Goal: Task Accomplishment & Management: Manage account settings

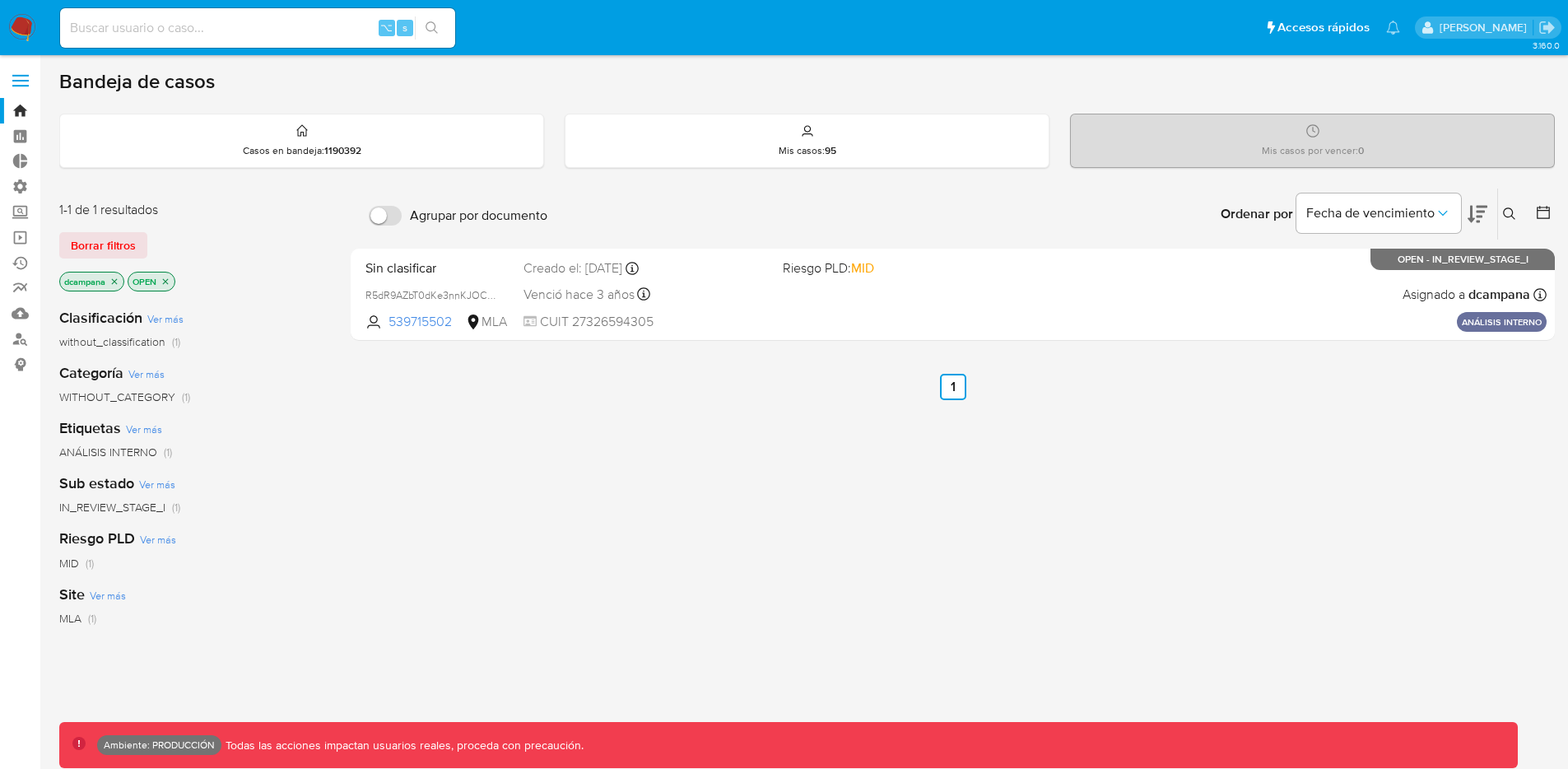
click at [23, 86] on span at bounding box center [21, 86] width 16 height 3
click at [0, 0] on input "checkbox" at bounding box center [0, 0] width 0 height 0
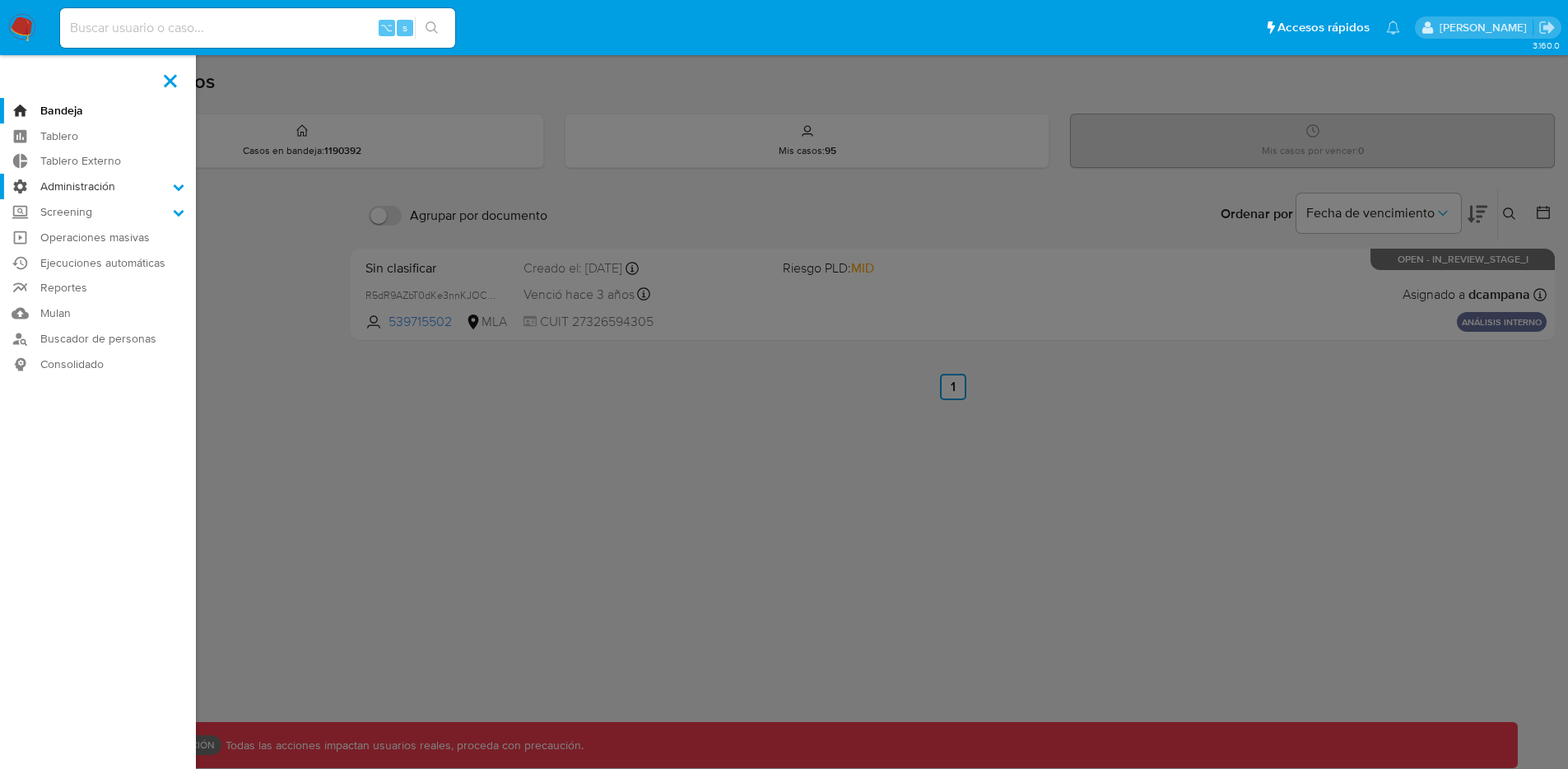
click at [57, 183] on label "Administración" at bounding box center [97, 187] width 196 height 26
click at [0, 0] on input "Administración" at bounding box center [0, 0] width 0 height 0
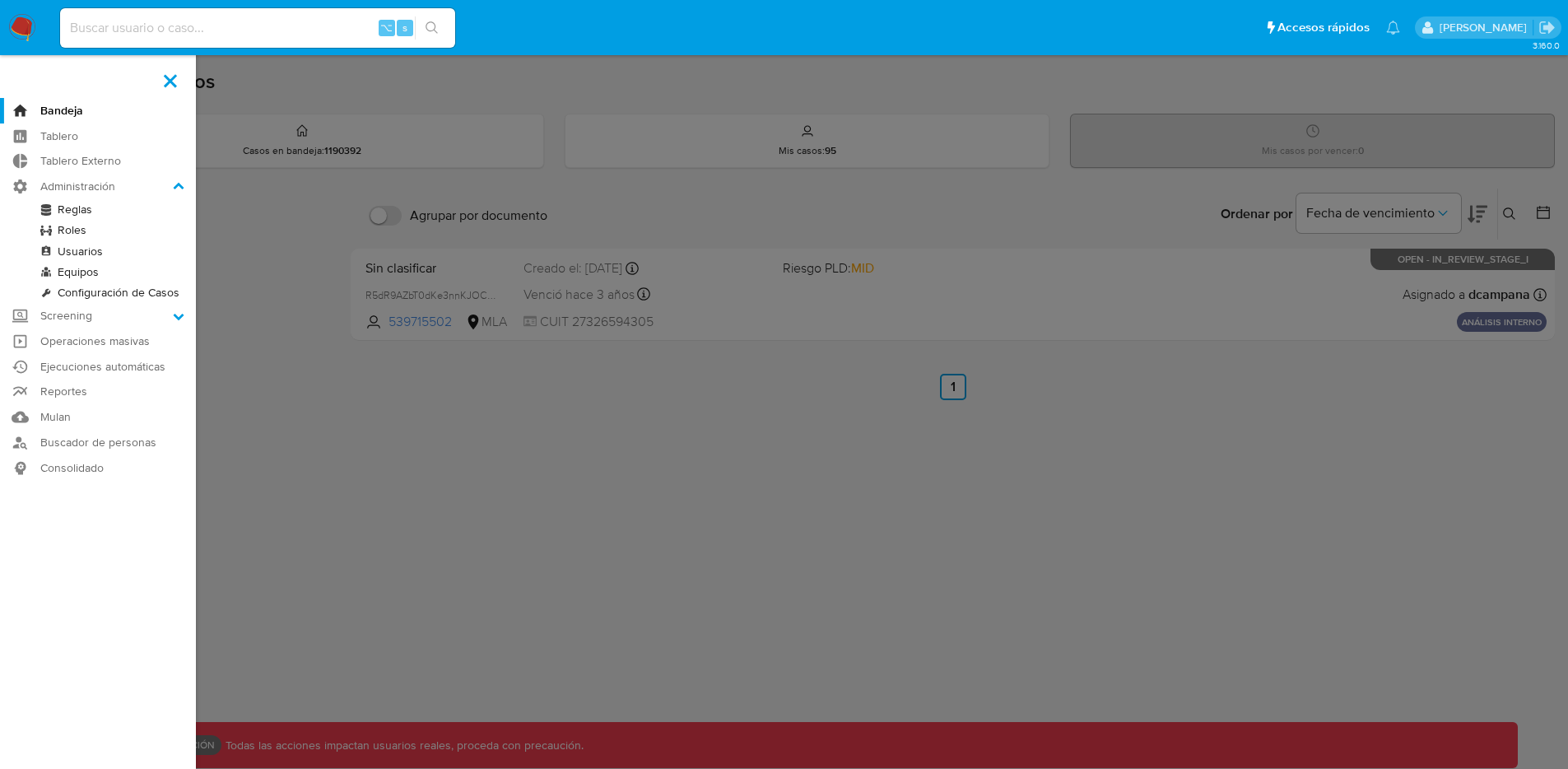
click at [73, 214] on link "Reglas" at bounding box center [97, 210] width 196 height 21
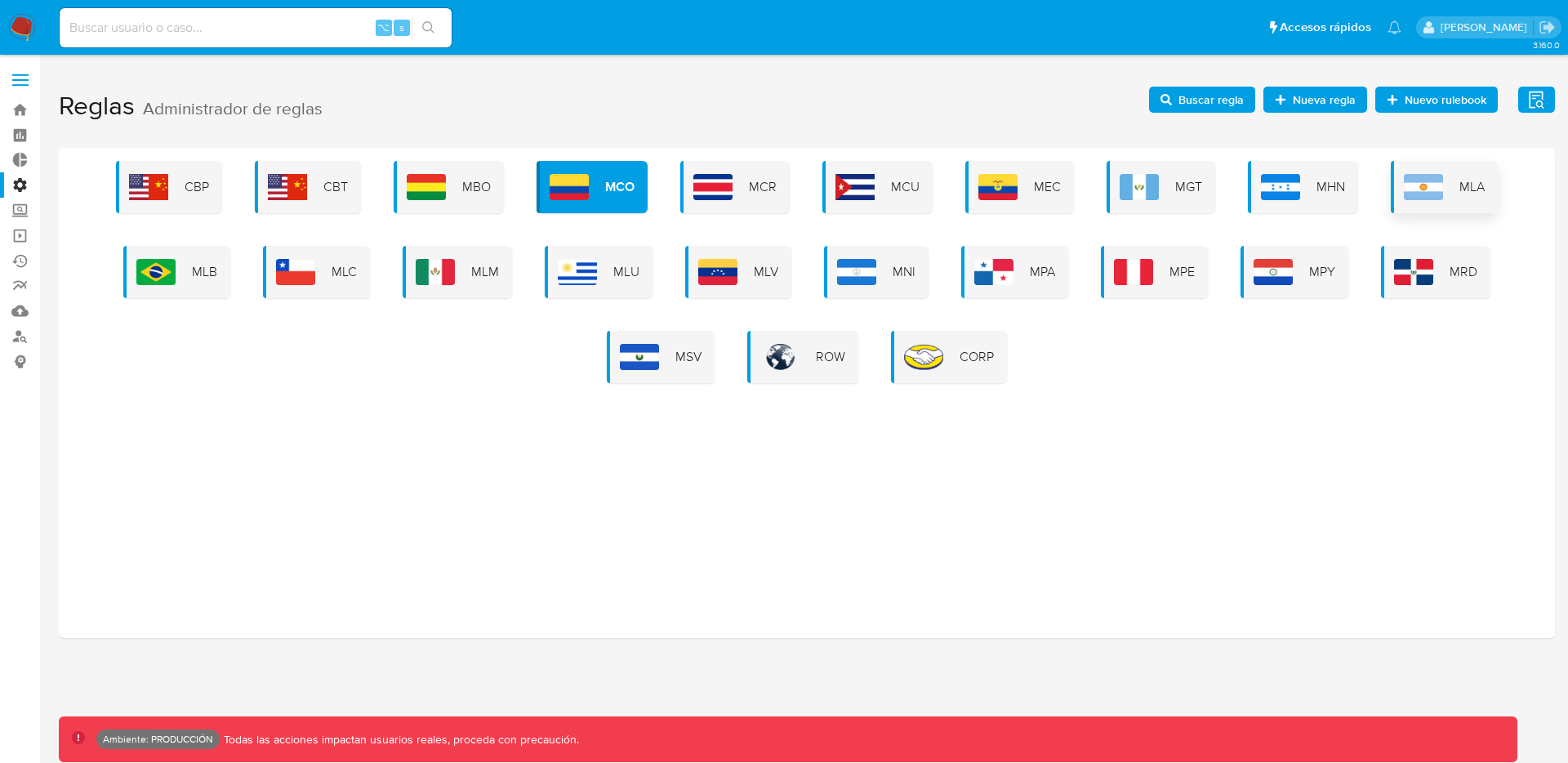
click at [1405, 182] on img at bounding box center [1423, 186] width 39 height 26
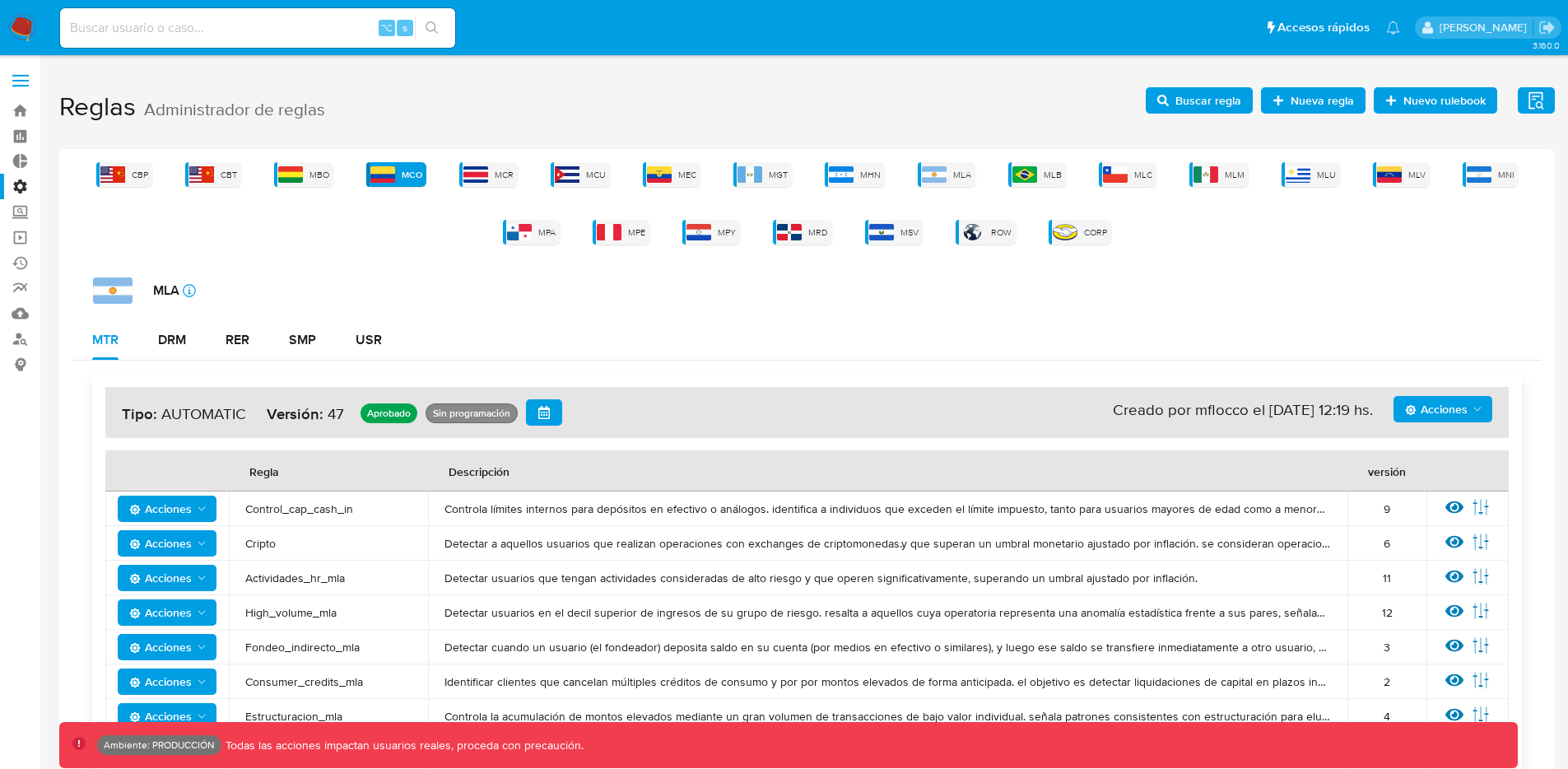
click at [1233, 100] on span "Buscar regla" at bounding box center [1208, 100] width 66 height 26
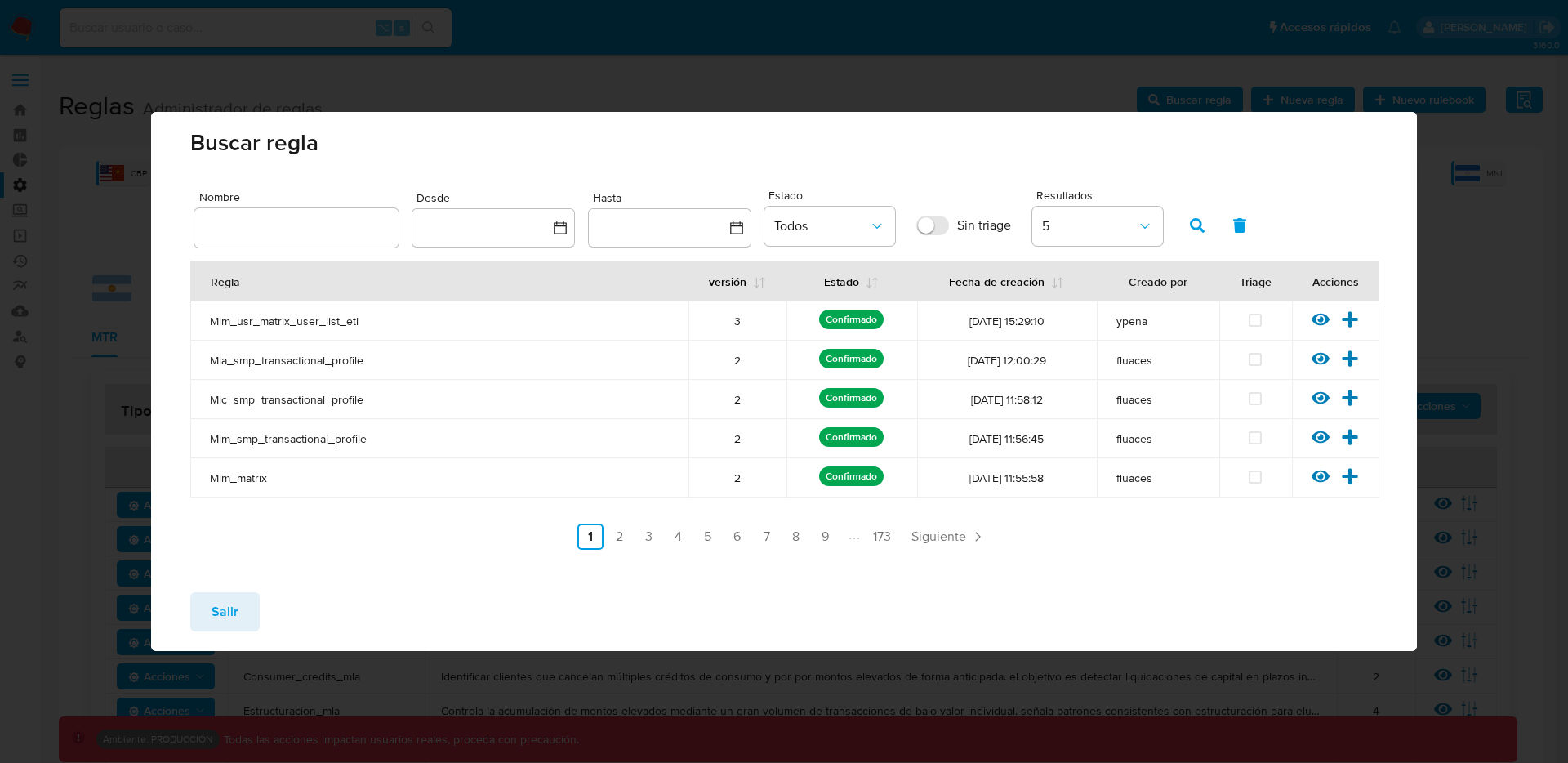
click at [1357, 321] on icon at bounding box center [1350, 319] width 18 height 18
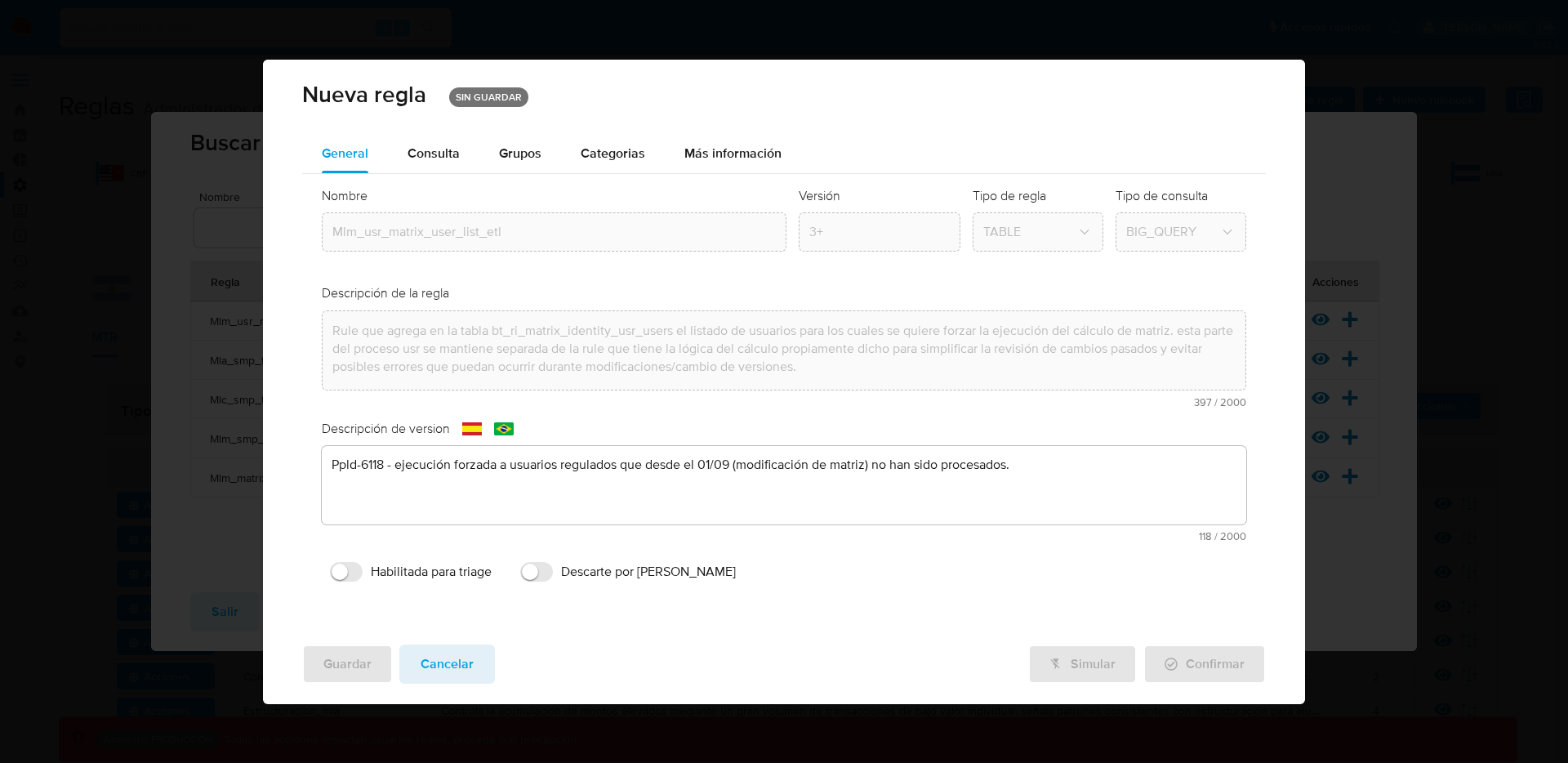
click at [1054, 672] on div "Simular Confirmar" at bounding box center [1147, 664] width 238 height 39
click at [1059, 667] on div "Simular Confirmar" at bounding box center [1147, 664] width 238 height 39
click at [458, 659] on span "Cancelar" at bounding box center [447, 664] width 53 height 36
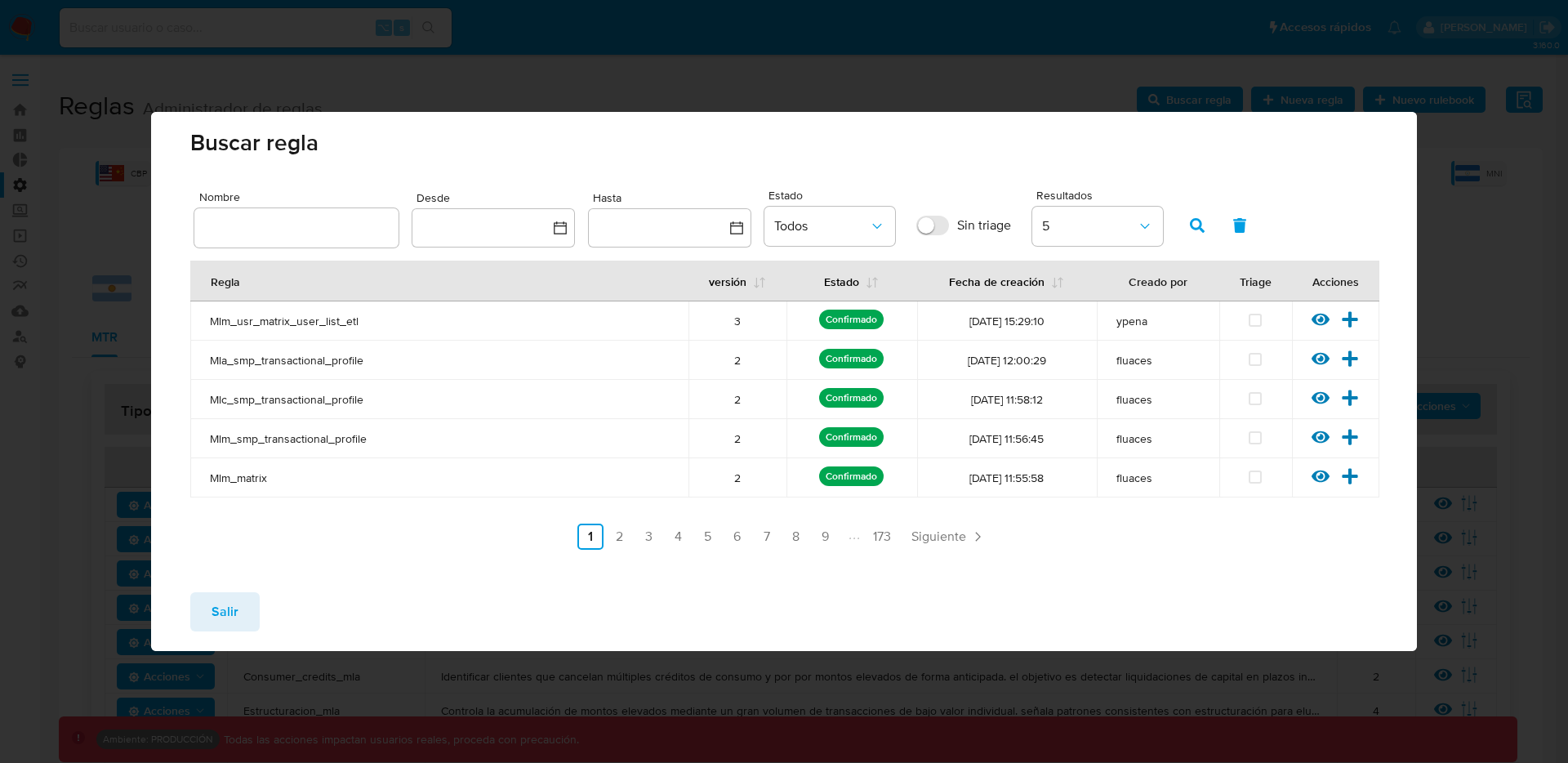
click at [263, 602] on div "Salir" at bounding box center [784, 614] width 1266 height 71
click at [221, 609] on span "Salir" at bounding box center [225, 612] width 27 height 36
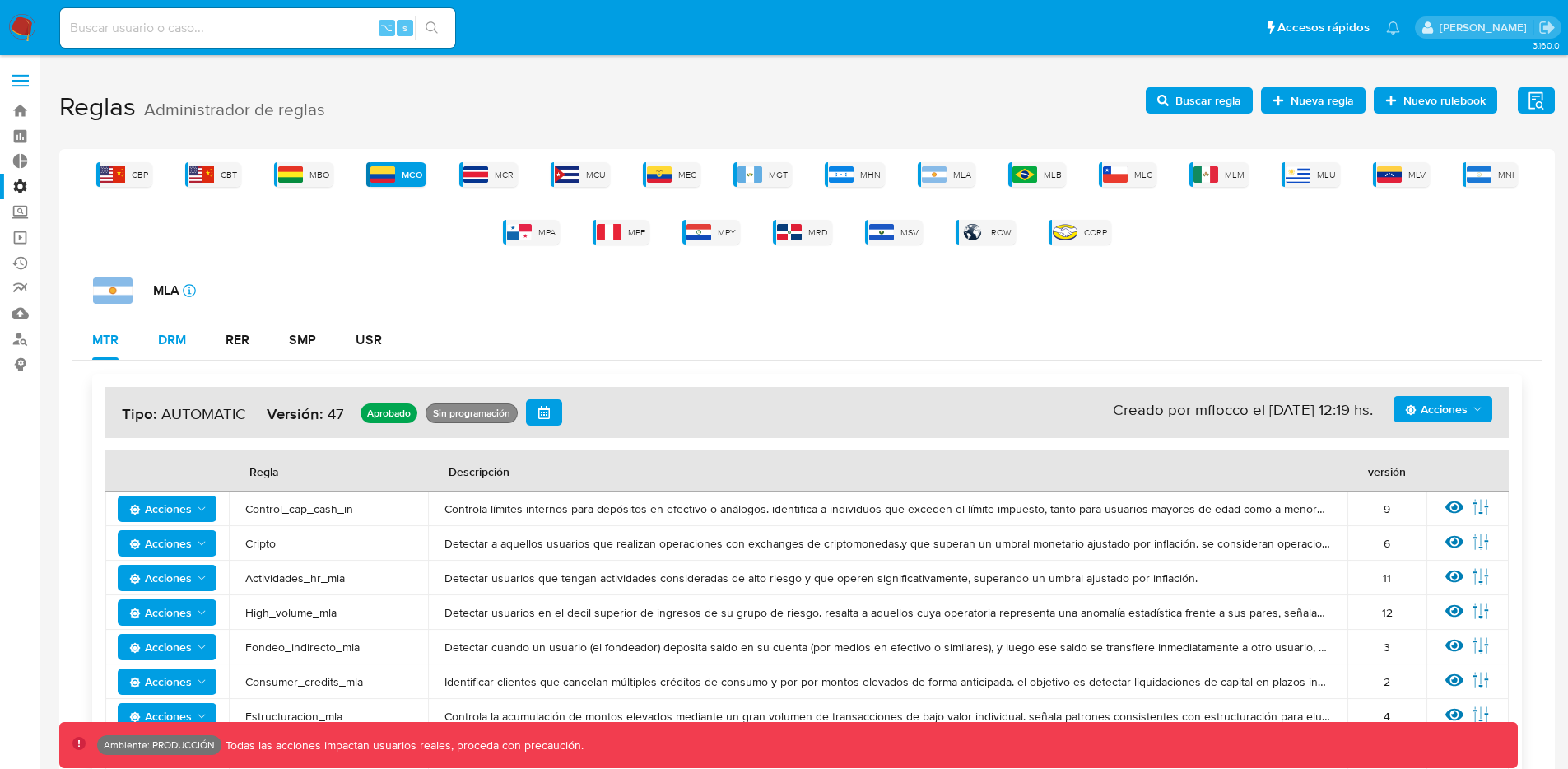
click at [169, 339] on div "DRM" at bounding box center [171, 340] width 28 height 13
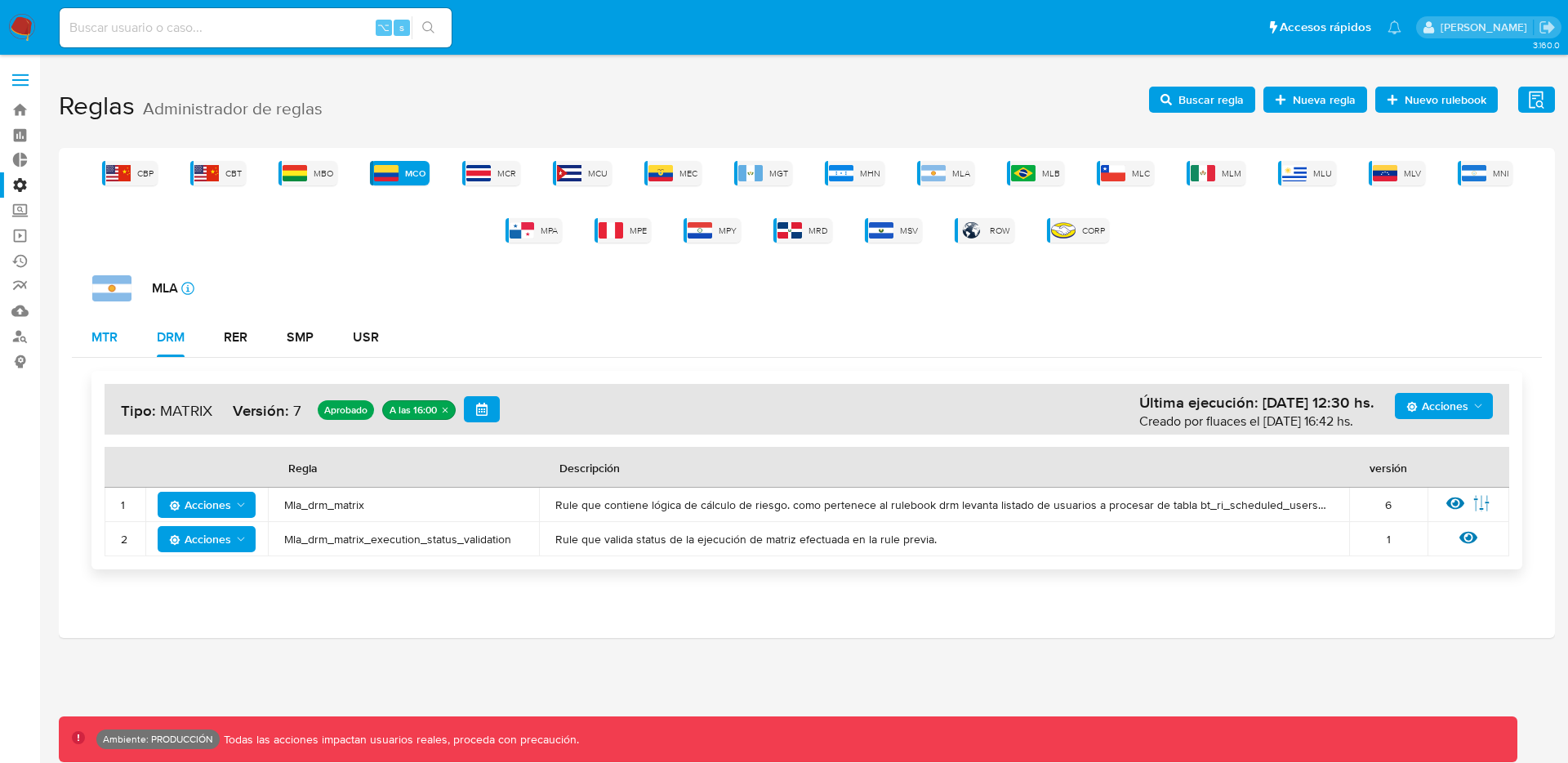
click at [129, 333] on button "MTR" at bounding box center [104, 336] width 65 height 39
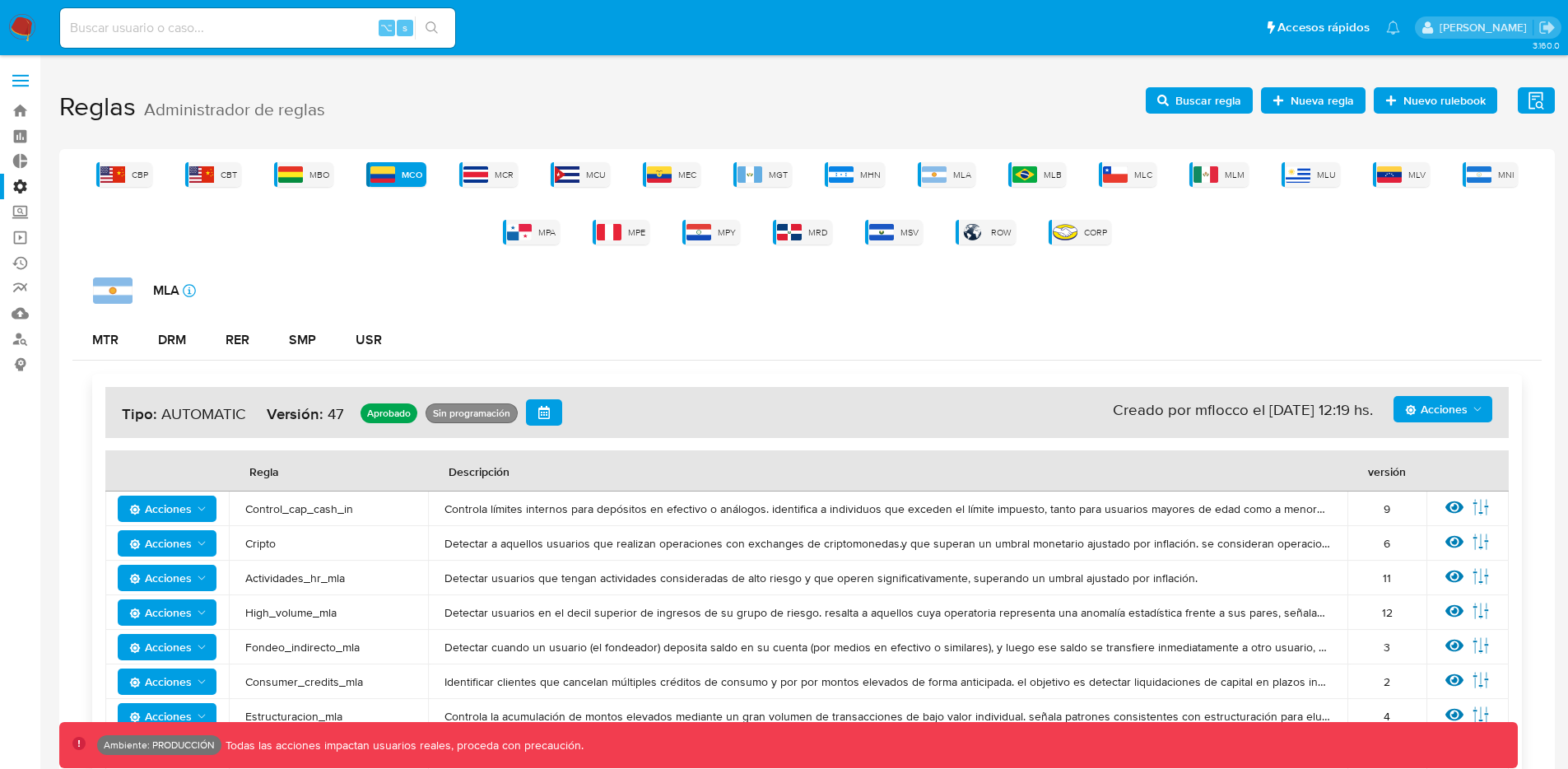
drag, startPoint x: 1416, startPoint y: 412, endPoint x: 1415, endPoint y: 426, distance: 14.0
click at [1416, 412] on span "Acciones" at bounding box center [1436, 408] width 63 height 26
click at [1438, 493] on button "Ver historico" at bounding box center [1442, 489] width 149 height 39
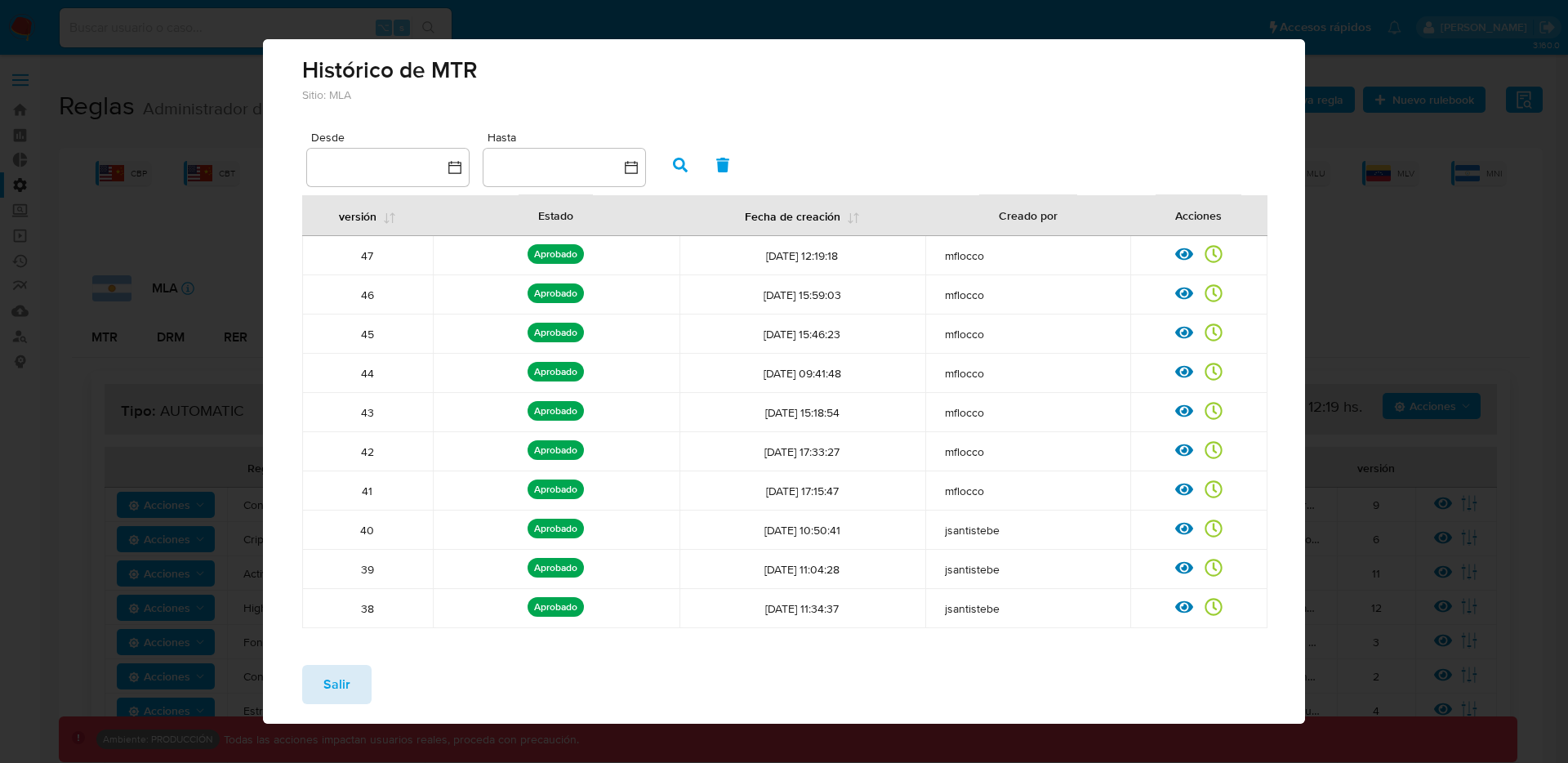
click at [363, 684] on button "Salir" at bounding box center [336, 683] width 70 height 39
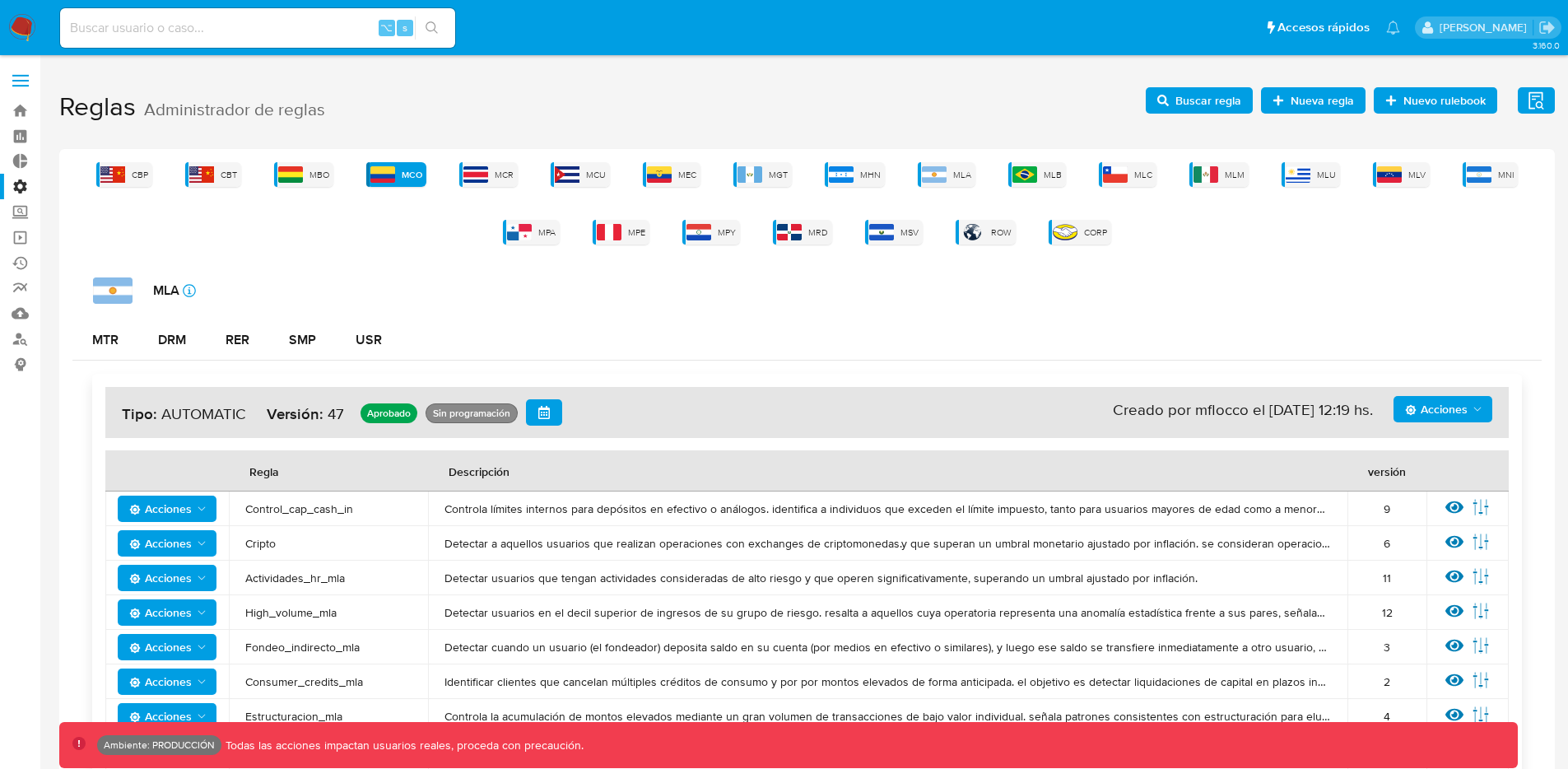
click at [1205, 98] on span "Buscar regla" at bounding box center [1208, 100] width 66 height 26
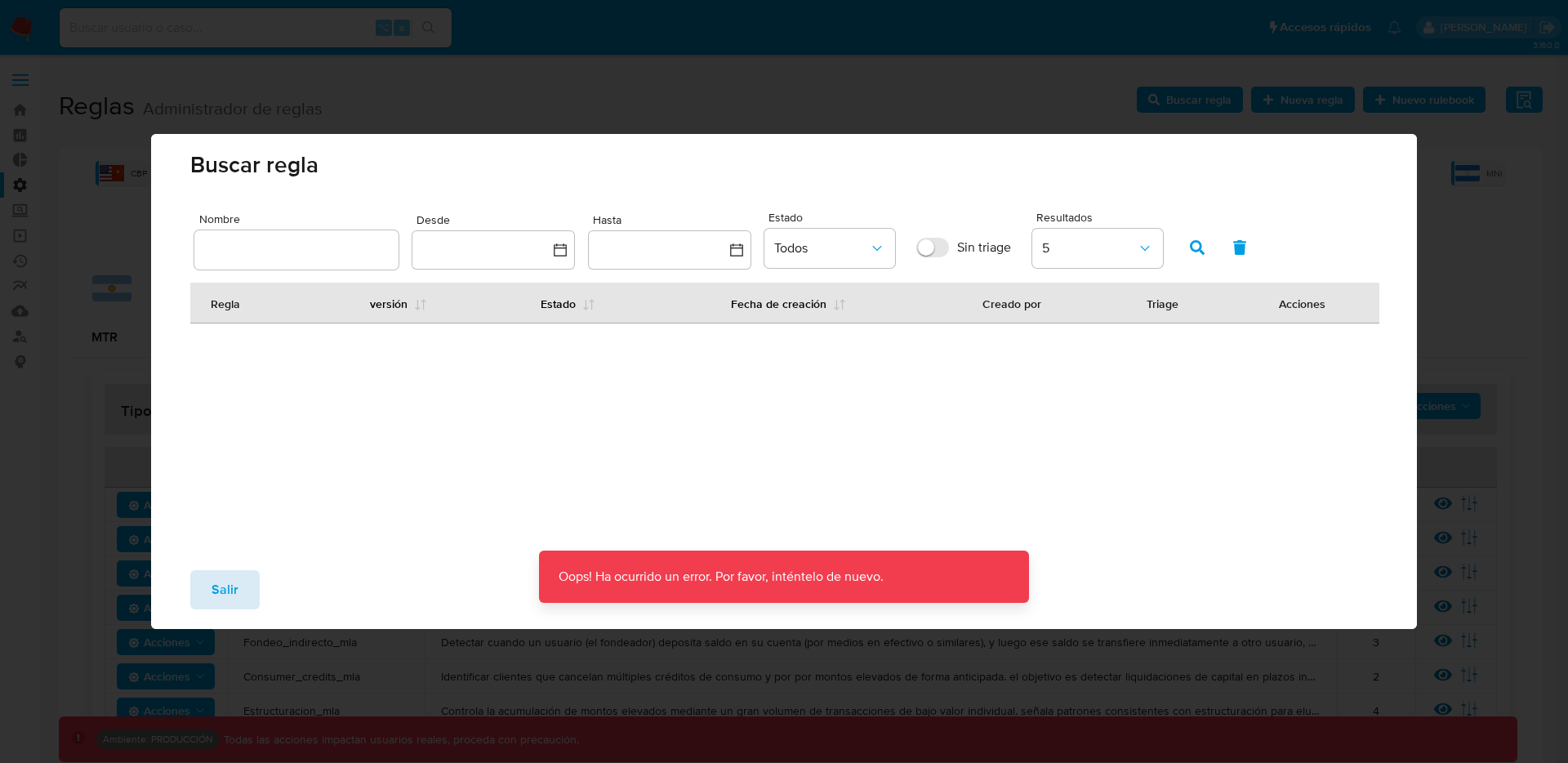
click at [199, 579] on button "Salir" at bounding box center [224, 589] width 70 height 39
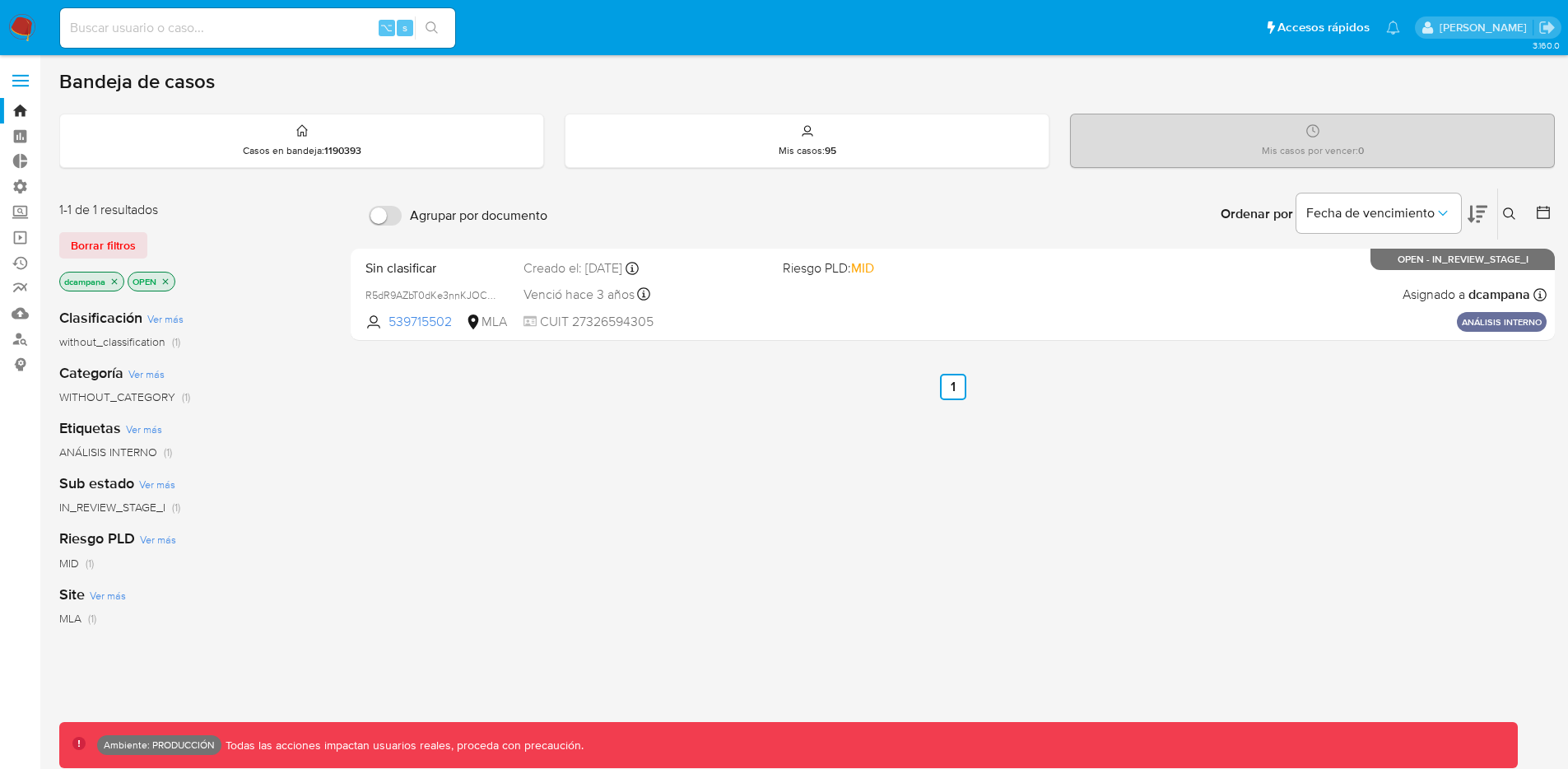
click at [20, 85] on span at bounding box center [21, 86] width 16 height 3
click at [0, 0] on input "checkbox" at bounding box center [0, 0] width 0 height 0
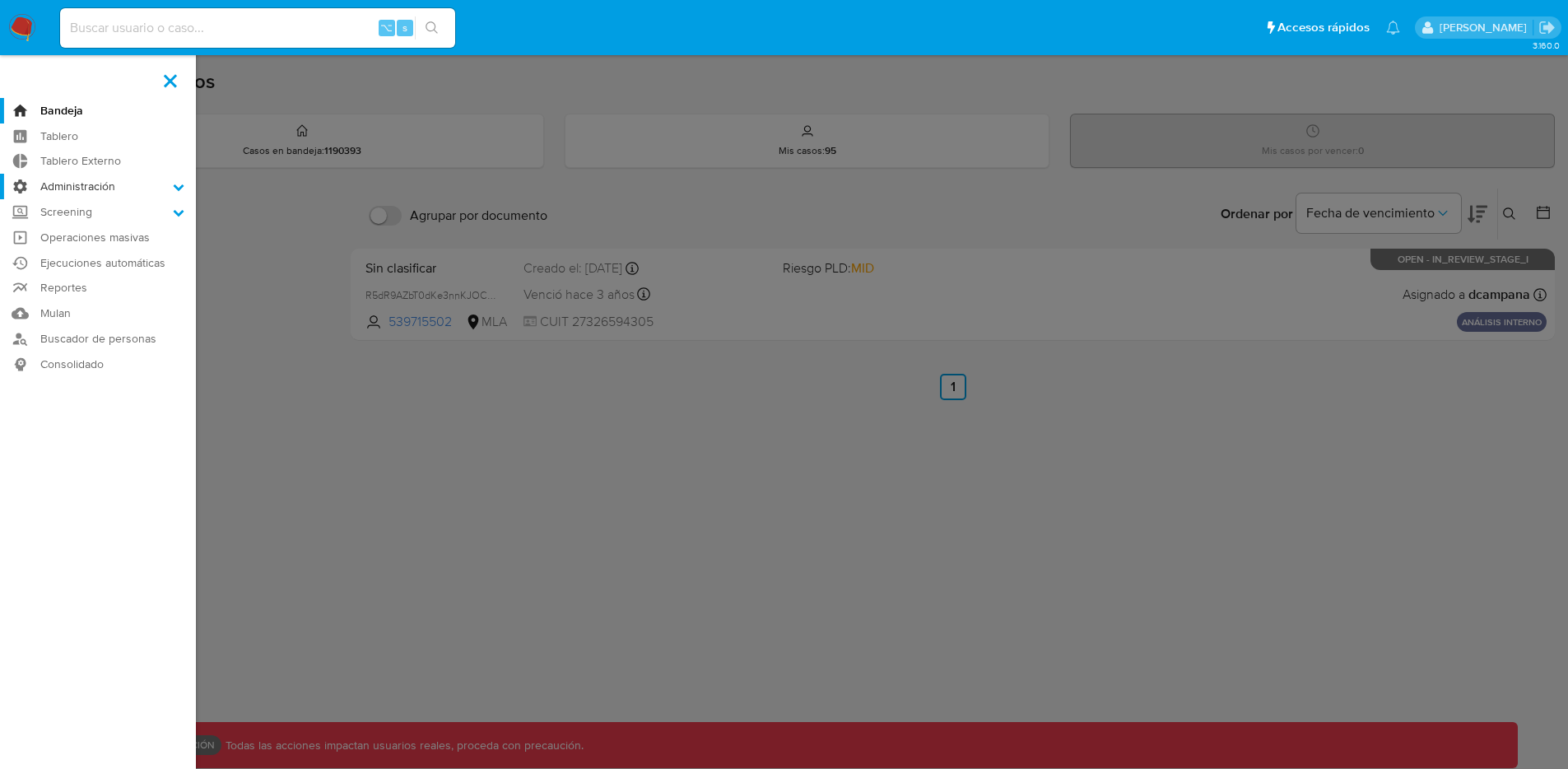
click at [77, 183] on label "Administración" at bounding box center [97, 187] width 196 height 26
click at [0, 0] on input "Administración" at bounding box center [0, 0] width 0 height 0
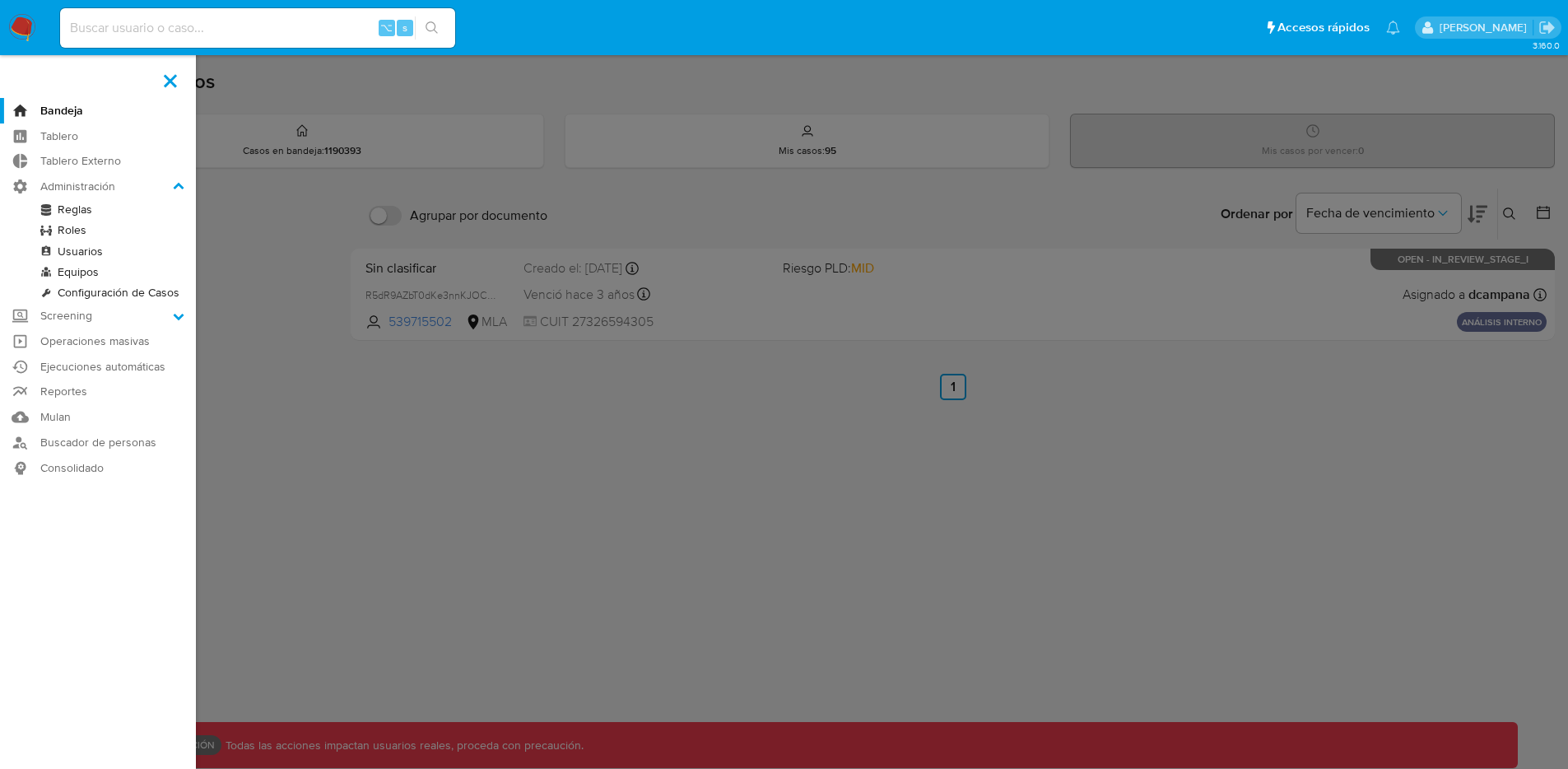
click at [86, 272] on link "Equipos" at bounding box center [97, 272] width 196 height 21
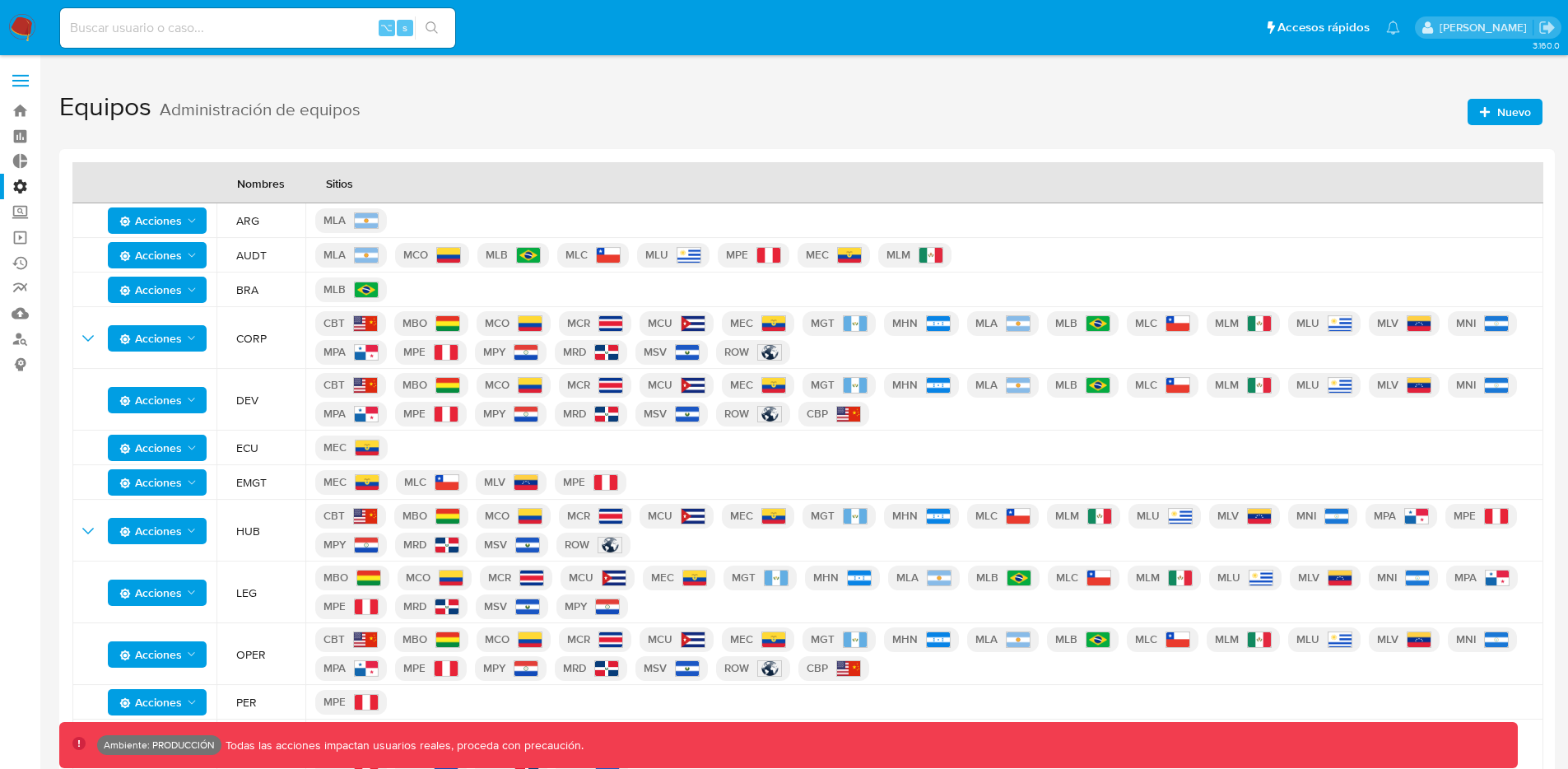
click at [13, 72] on label at bounding box center [20, 81] width 41 height 35
click at [0, 0] on input "checkbox" at bounding box center [0, 0] width 0 height 0
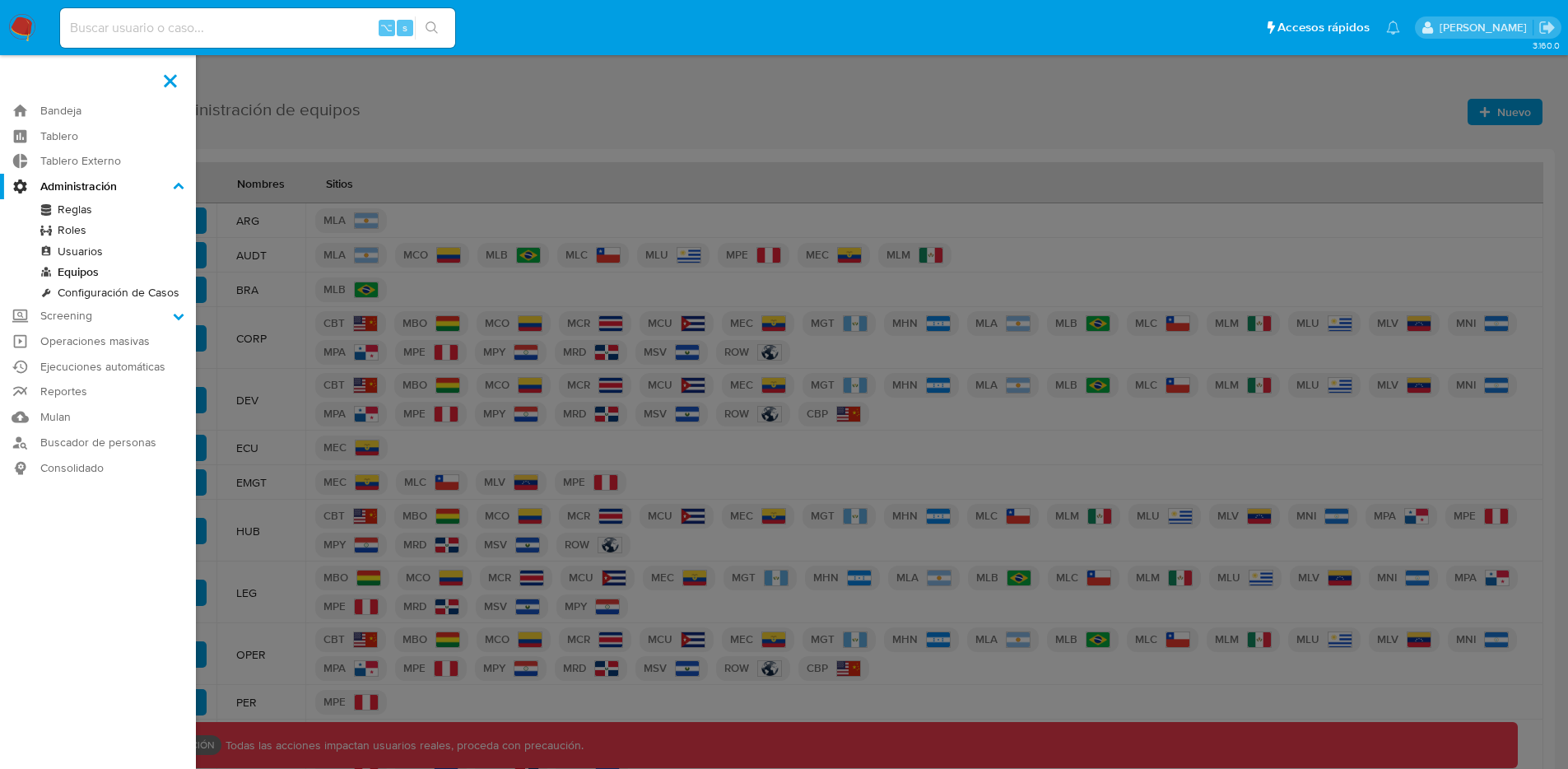
click at [88, 251] on link "Usuarios" at bounding box center [97, 251] width 196 height 21
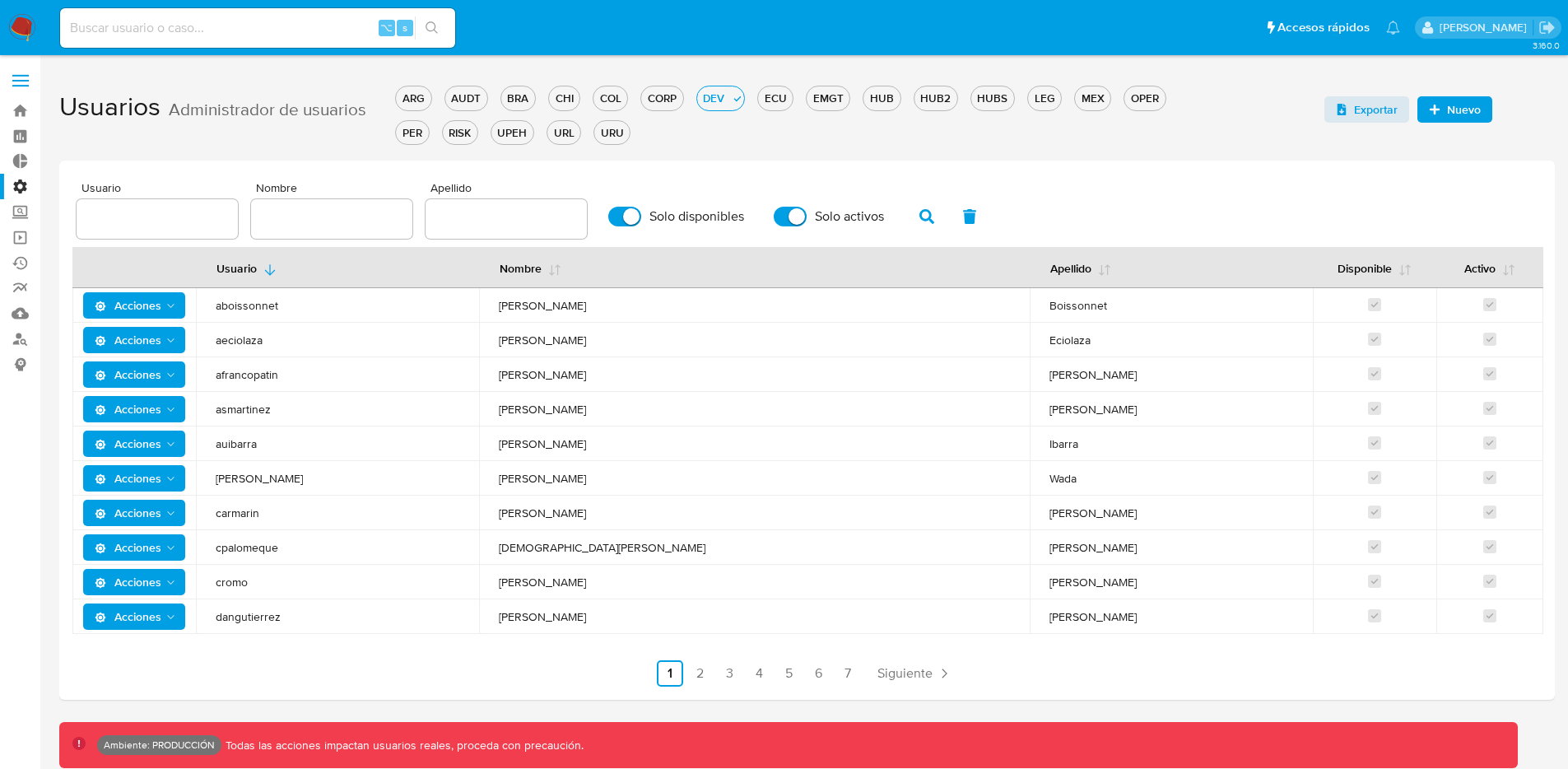
click at [10, 78] on label at bounding box center [20, 81] width 41 height 35
click at [0, 0] on input "checkbox" at bounding box center [0, 0] width 0 height 0
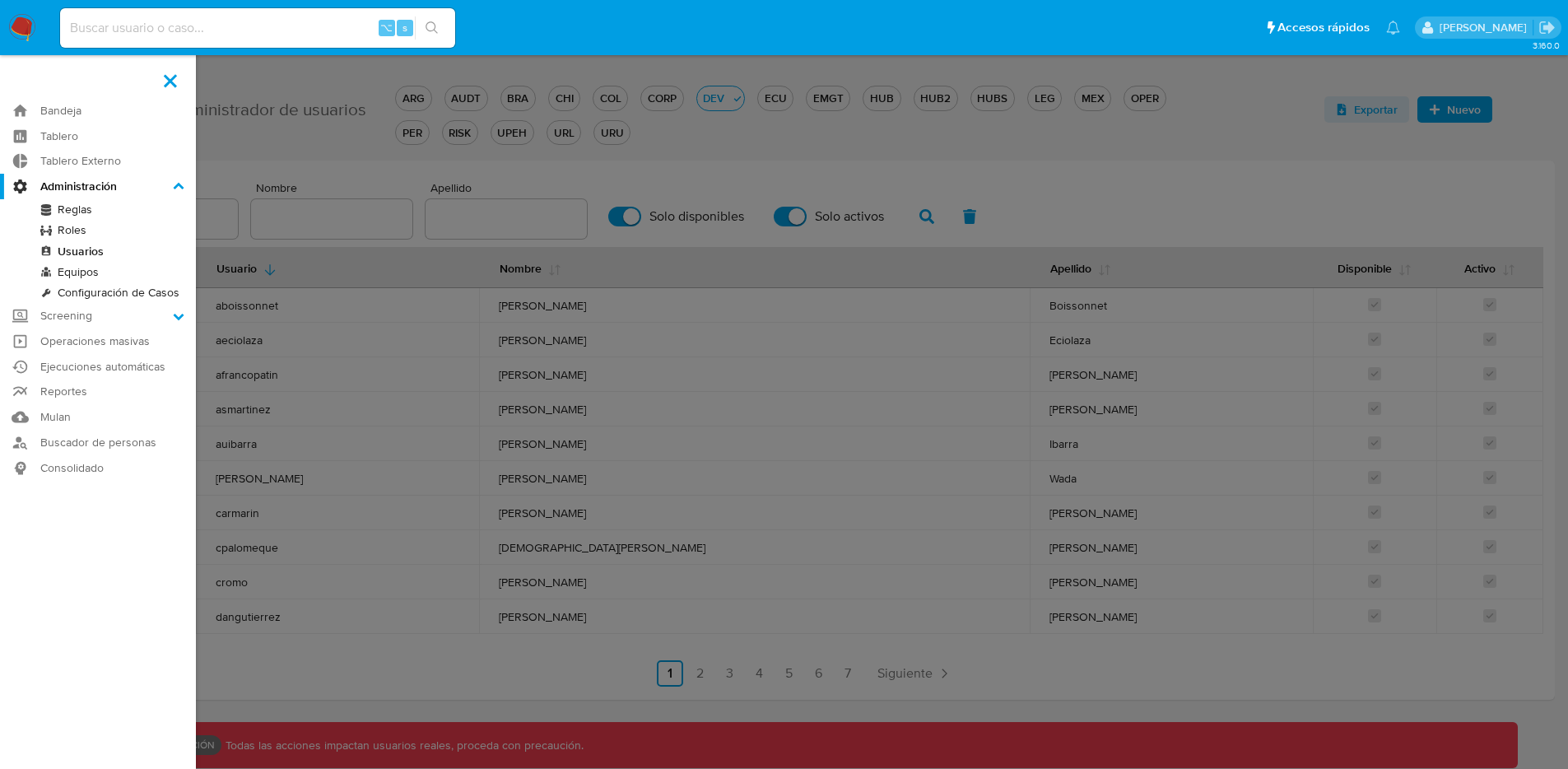
click at [1075, 486] on label at bounding box center [784, 384] width 1568 height 769
click at [0, 0] on input "checkbox" at bounding box center [0, 0] width 0 height 0
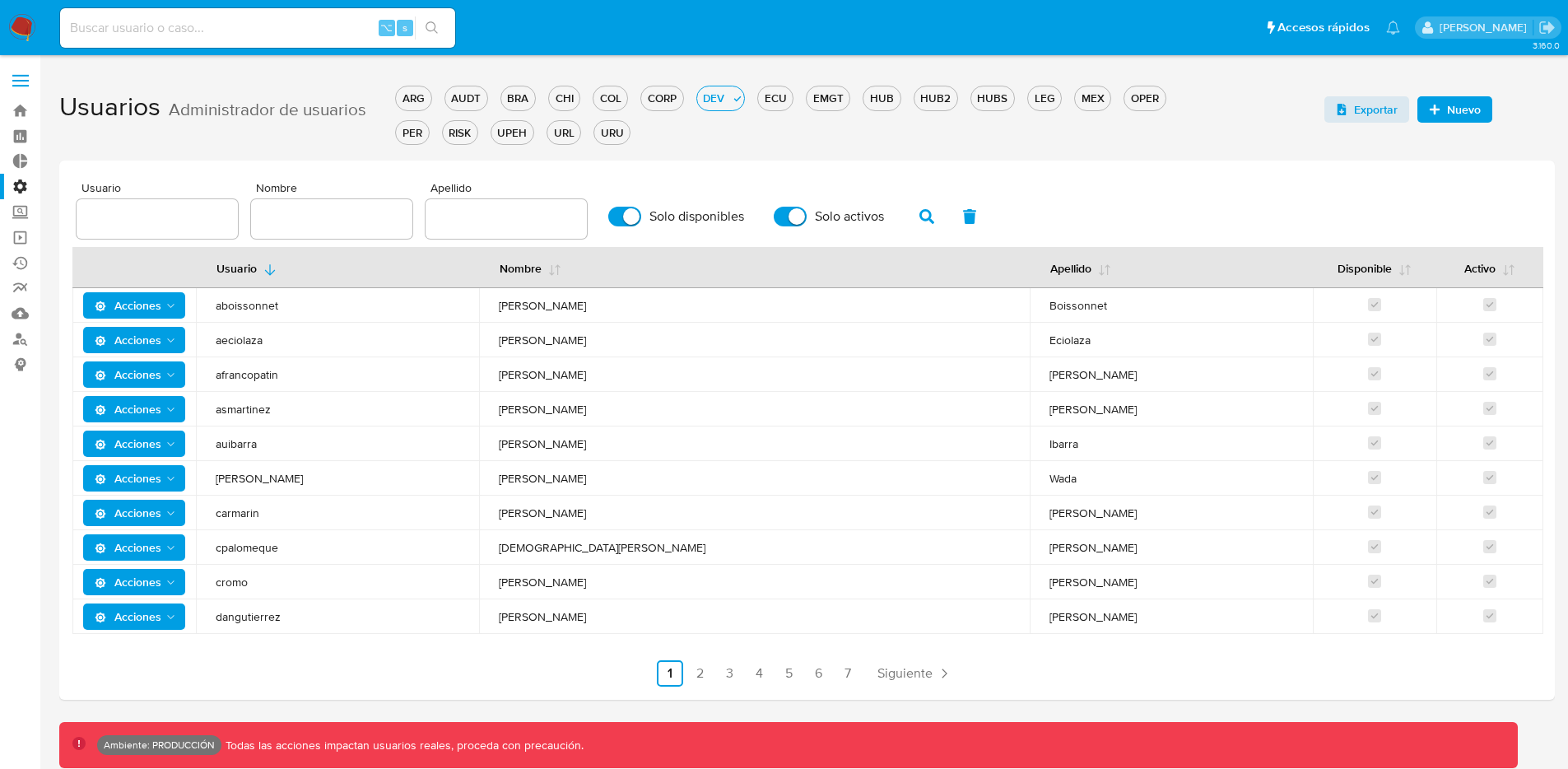
click at [19, 89] on label at bounding box center [20, 81] width 41 height 35
click at [0, 0] on input "checkbox" at bounding box center [0, 0] width 0 height 0
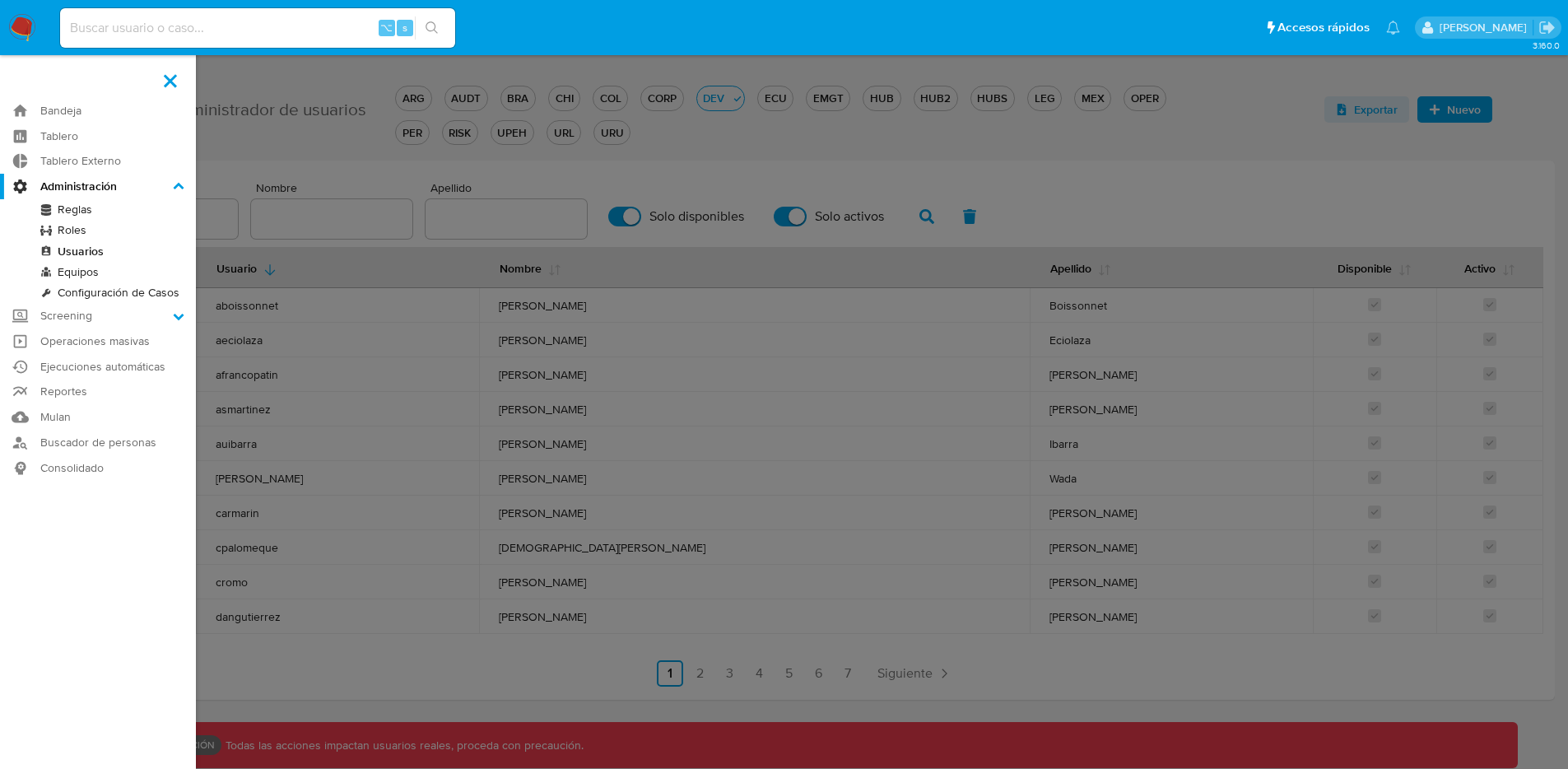
click at [323, 364] on label at bounding box center [784, 384] width 1568 height 769
click at [0, 0] on input "checkbox" at bounding box center [0, 0] width 0 height 0
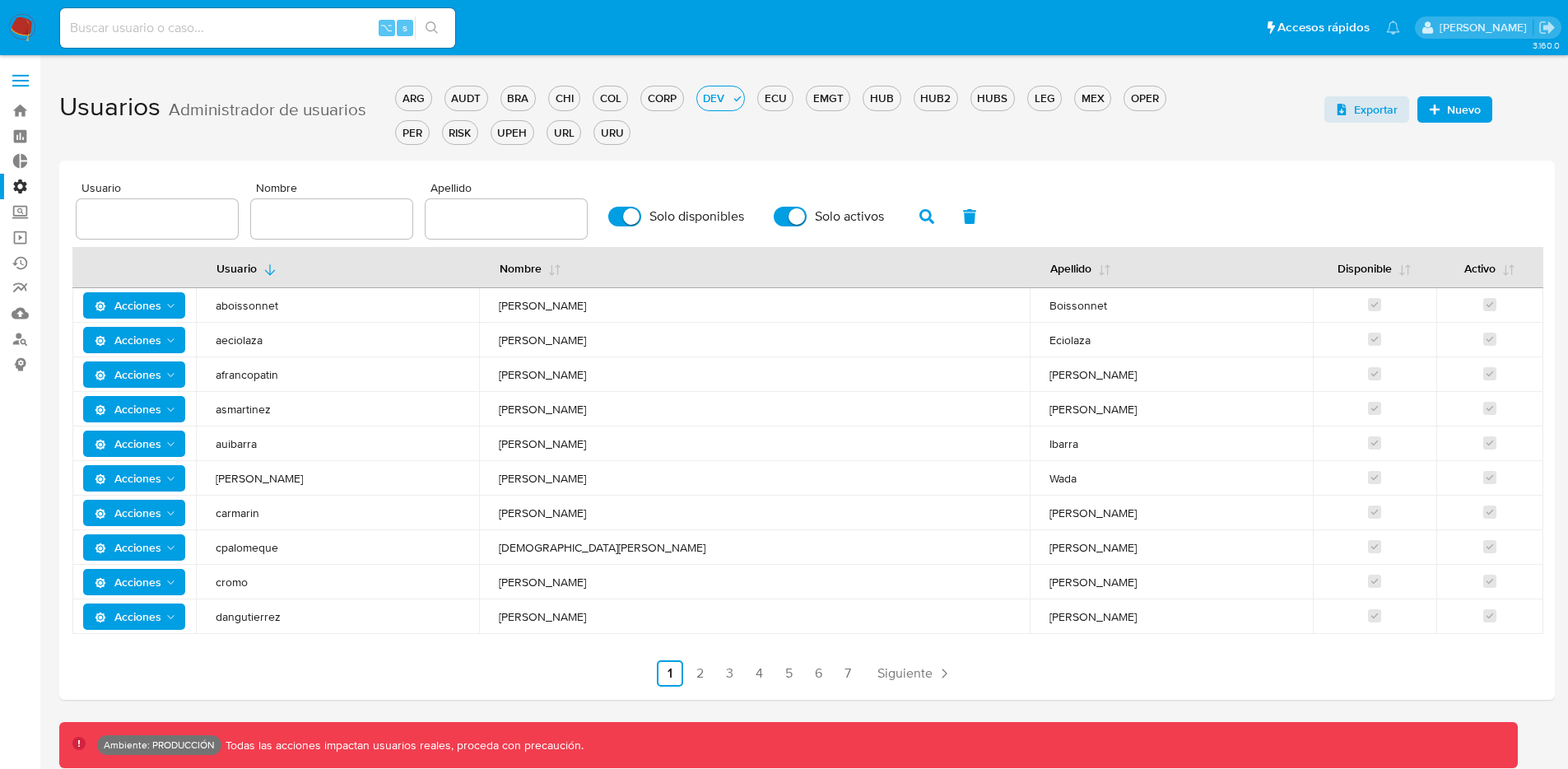
click at [121, 302] on span "Acciones" at bounding box center [128, 305] width 67 height 26
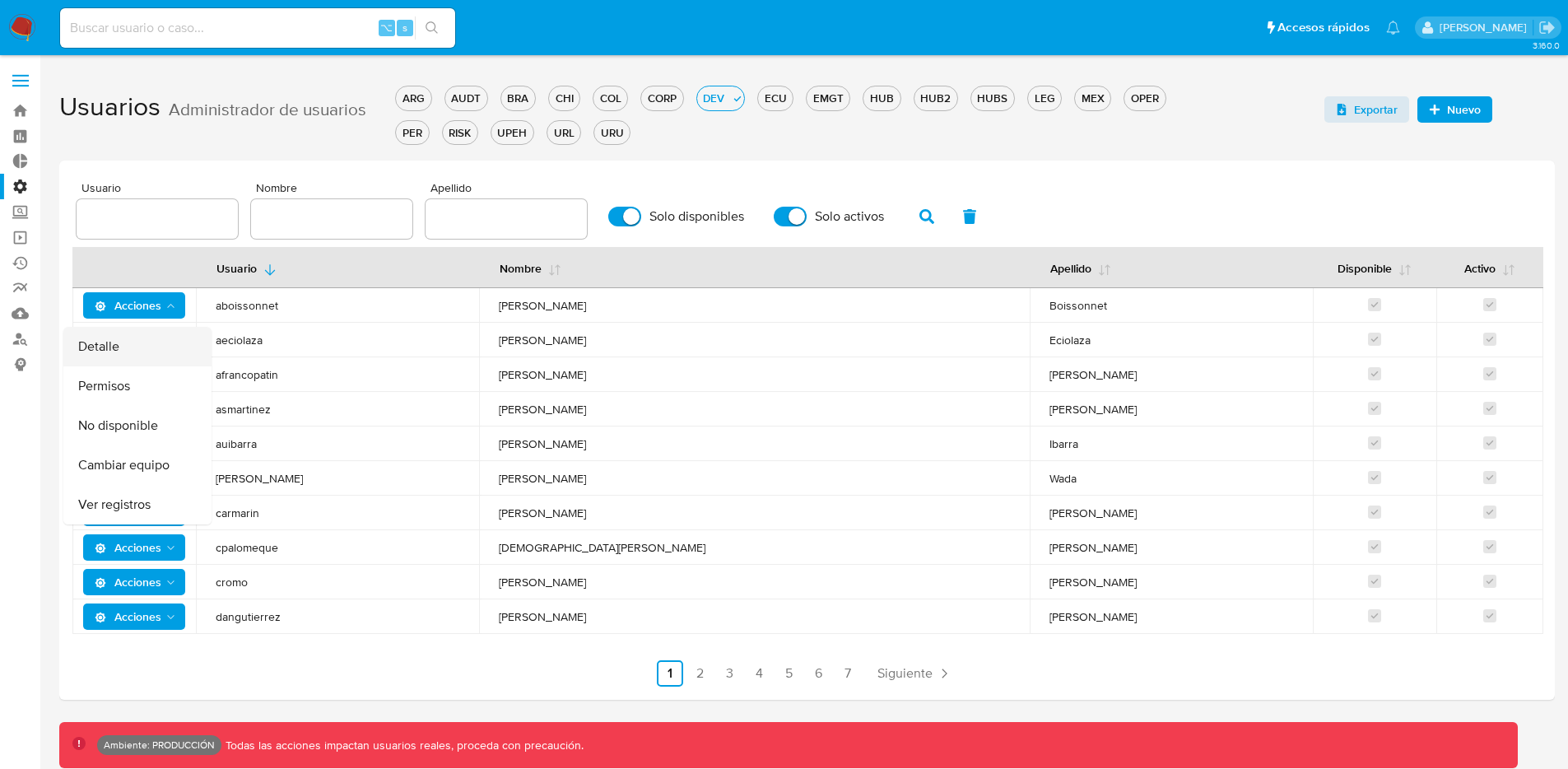
click at [126, 336] on button "Detalle" at bounding box center [138, 346] width 149 height 39
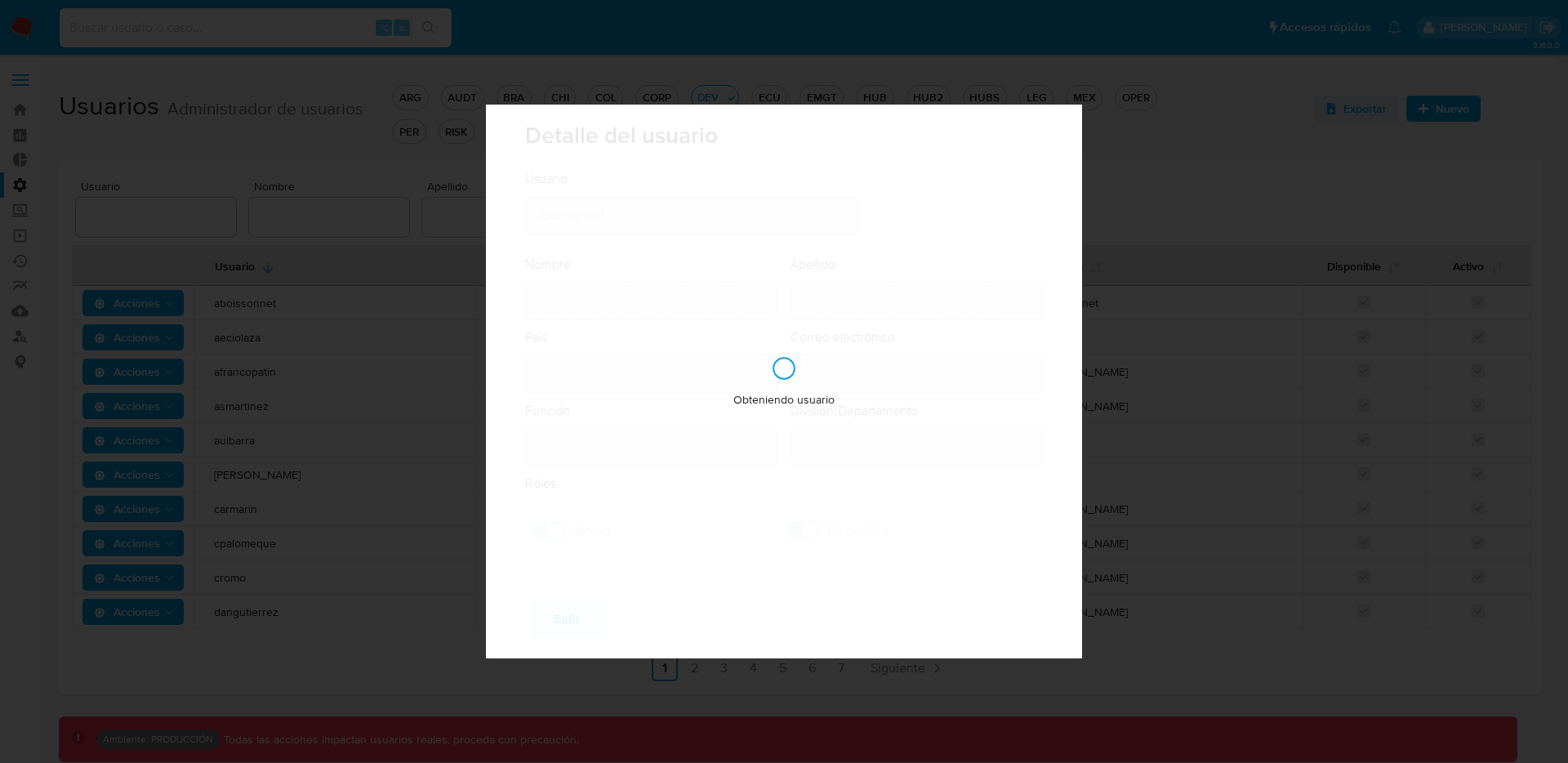
type input "[PERSON_NAME]"
type input "Boissonnet"
type input "[GEOGRAPHIC_DATA]"
type input "[PERSON_NAME][EMAIL_ADDRESS][PERSON_NAME][DOMAIN_NAME]"
type input "Analista Semi Senior - IT (80001684)"
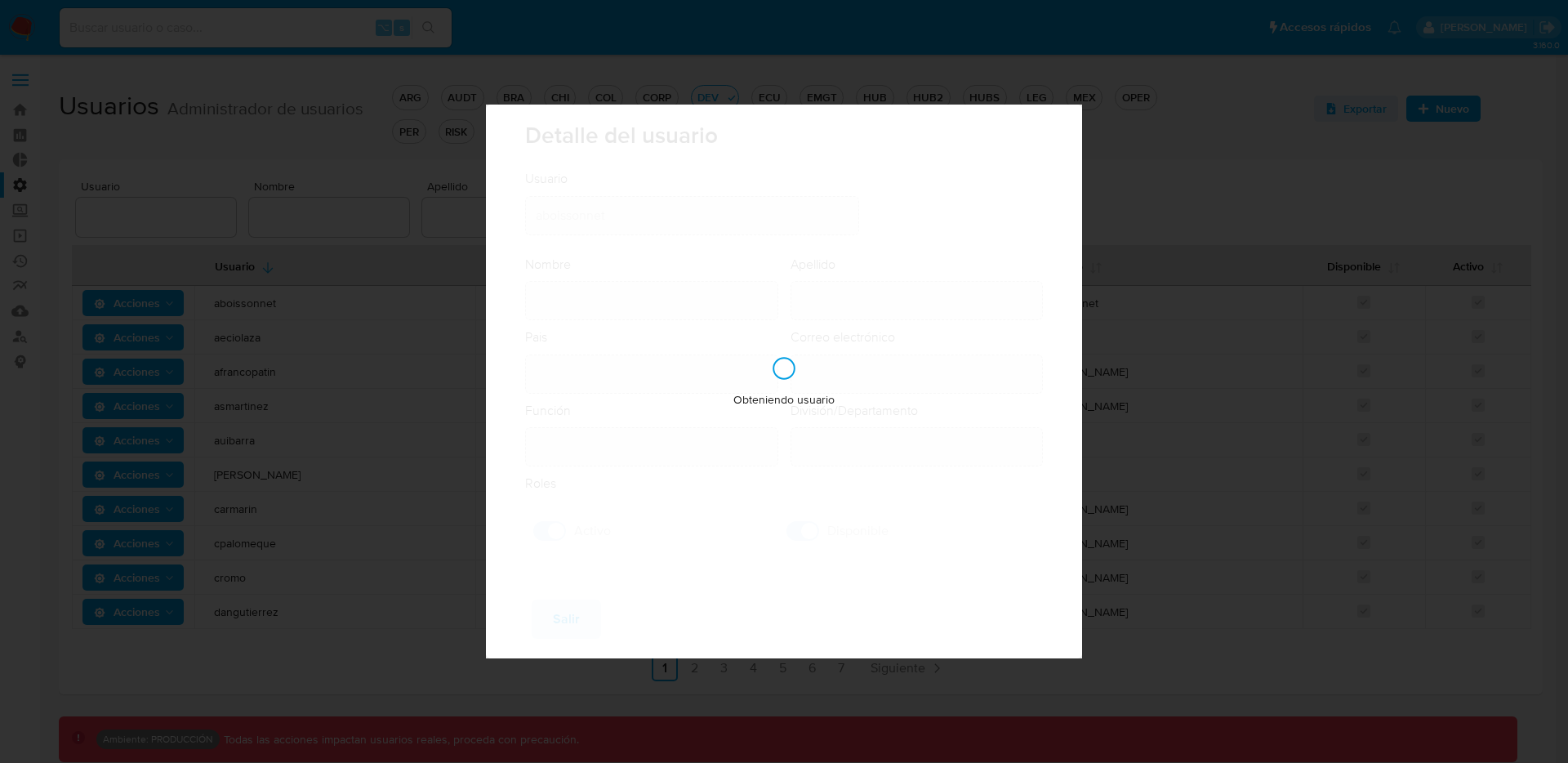
type input "IT IT & Product Risk & Compliance"
checkbox input "true"
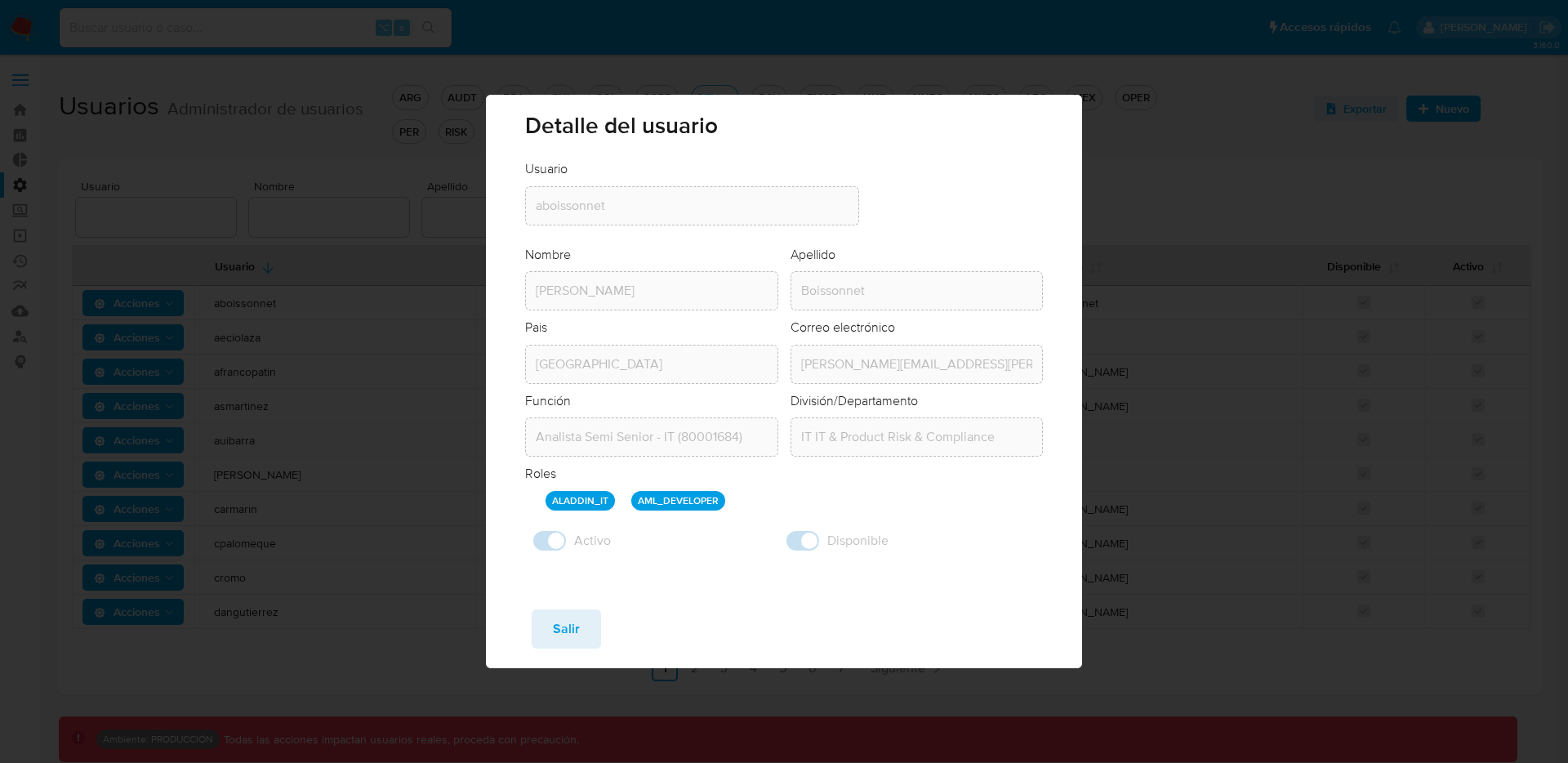
drag, startPoint x: 733, startPoint y: 503, endPoint x: 517, endPoint y: 492, distance: 216.3
click at [517, 492] on div "Usuario Usuario aboissonnet Nombre Nombre [PERSON_NAME] Apellido [PERSON_NAME] …" at bounding box center [783, 378] width 596 height 436
click at [683, 591] on div "Usuario Usuario aboissonnet Nombre Nombre [PERSON_NAME] Apellido [PERSON_NAME] …" at bounding box center [783, 378] width 596 height 436
drag, startPoint x: 741, startPoint y: 509, endPoint x: 517, endPoint y: 517, distance: 224.1
click at [528, 501] on div "Roles ALADDIN_IT AML_DEVELOPER" at bounding box center [784, 489] width 518 height 50
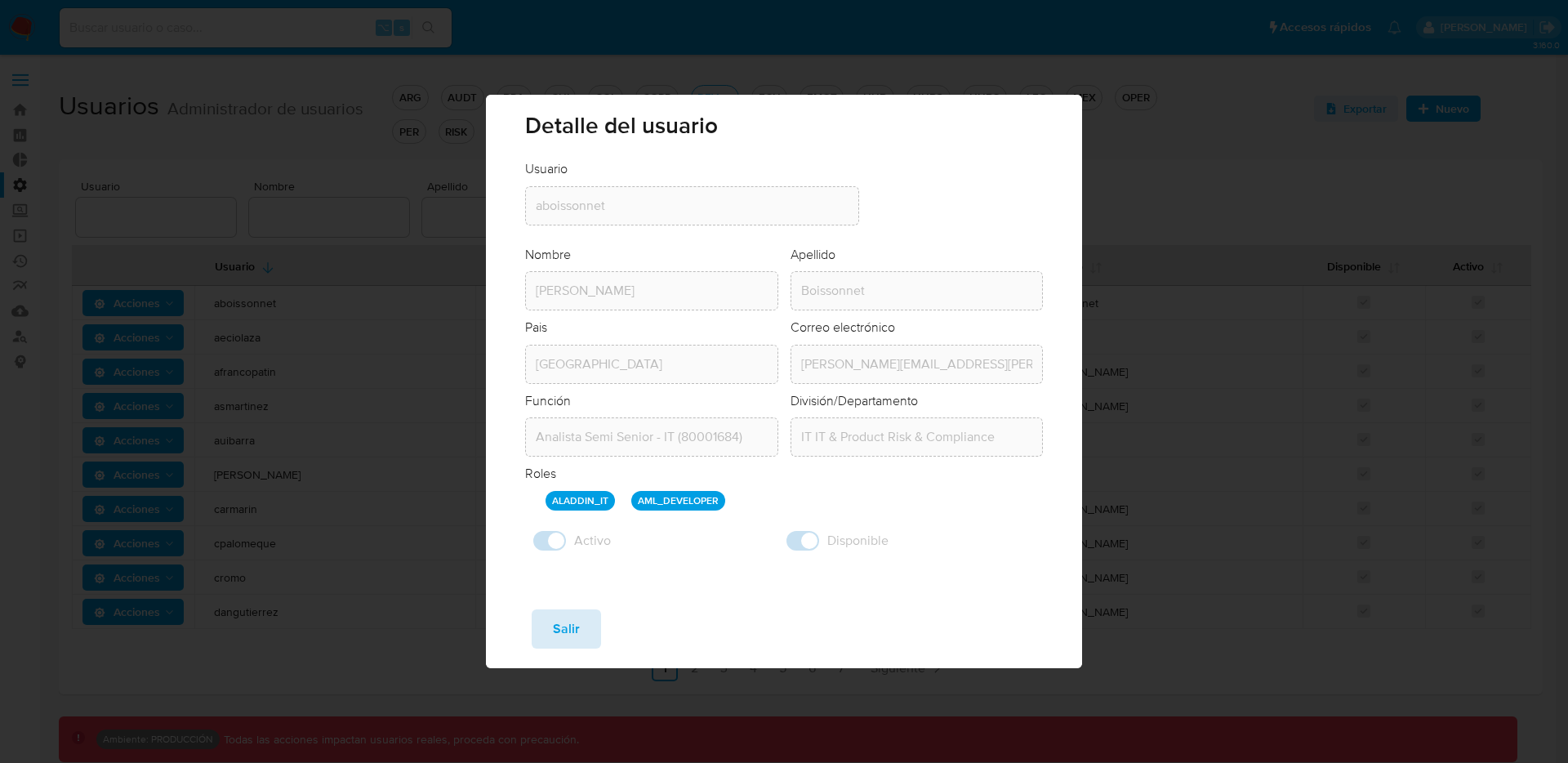
click at [562, 639] on span "Salir" at bounding box center [567, 629] width 27 height 36
checkbox input "false"
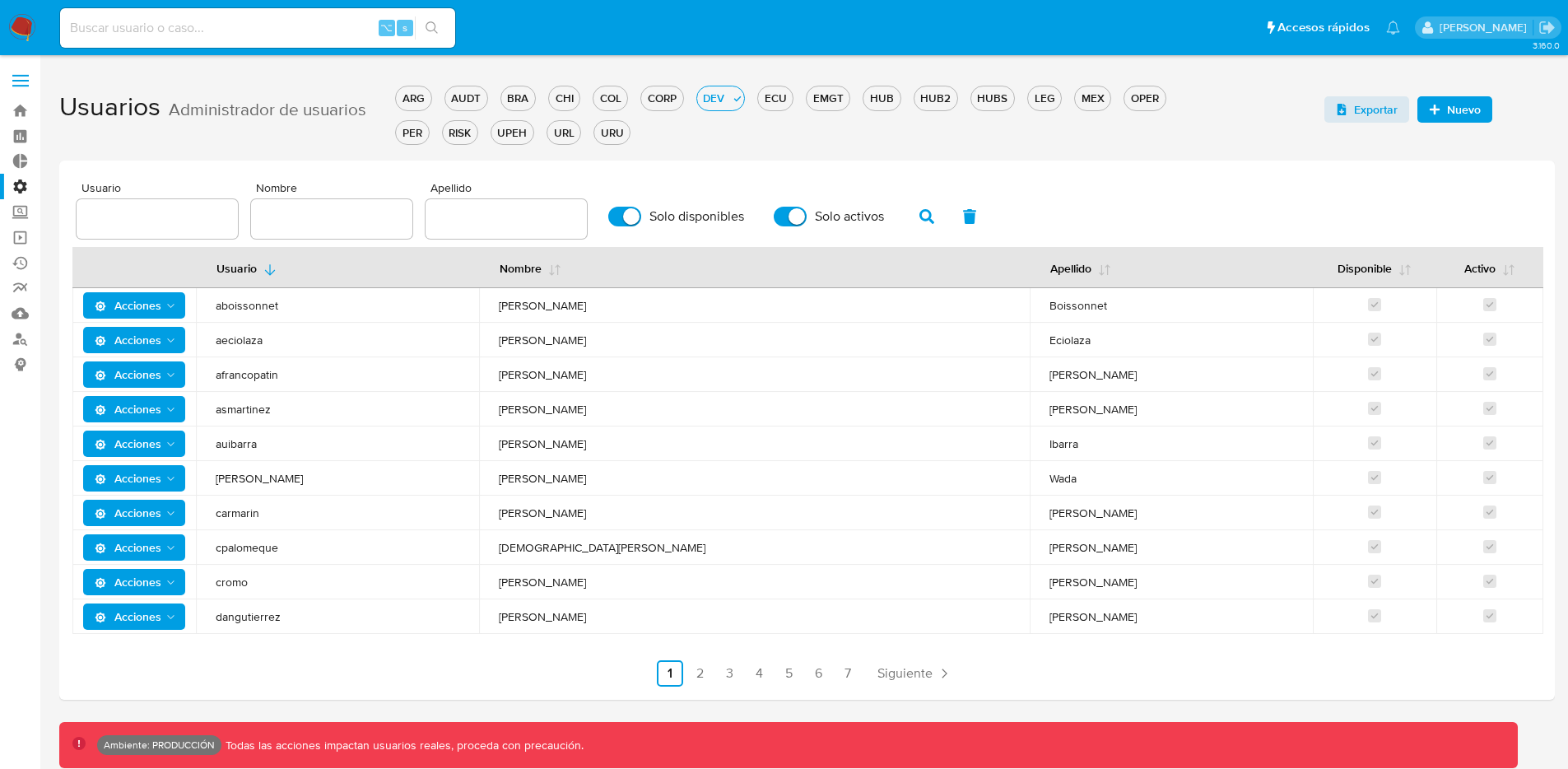
click at [158, 288] on th at bounding box center [133, 267] width 123 height 41
click at [158, 301] on span "Acciones" at bounding box center [128, 305] width 67 height 26
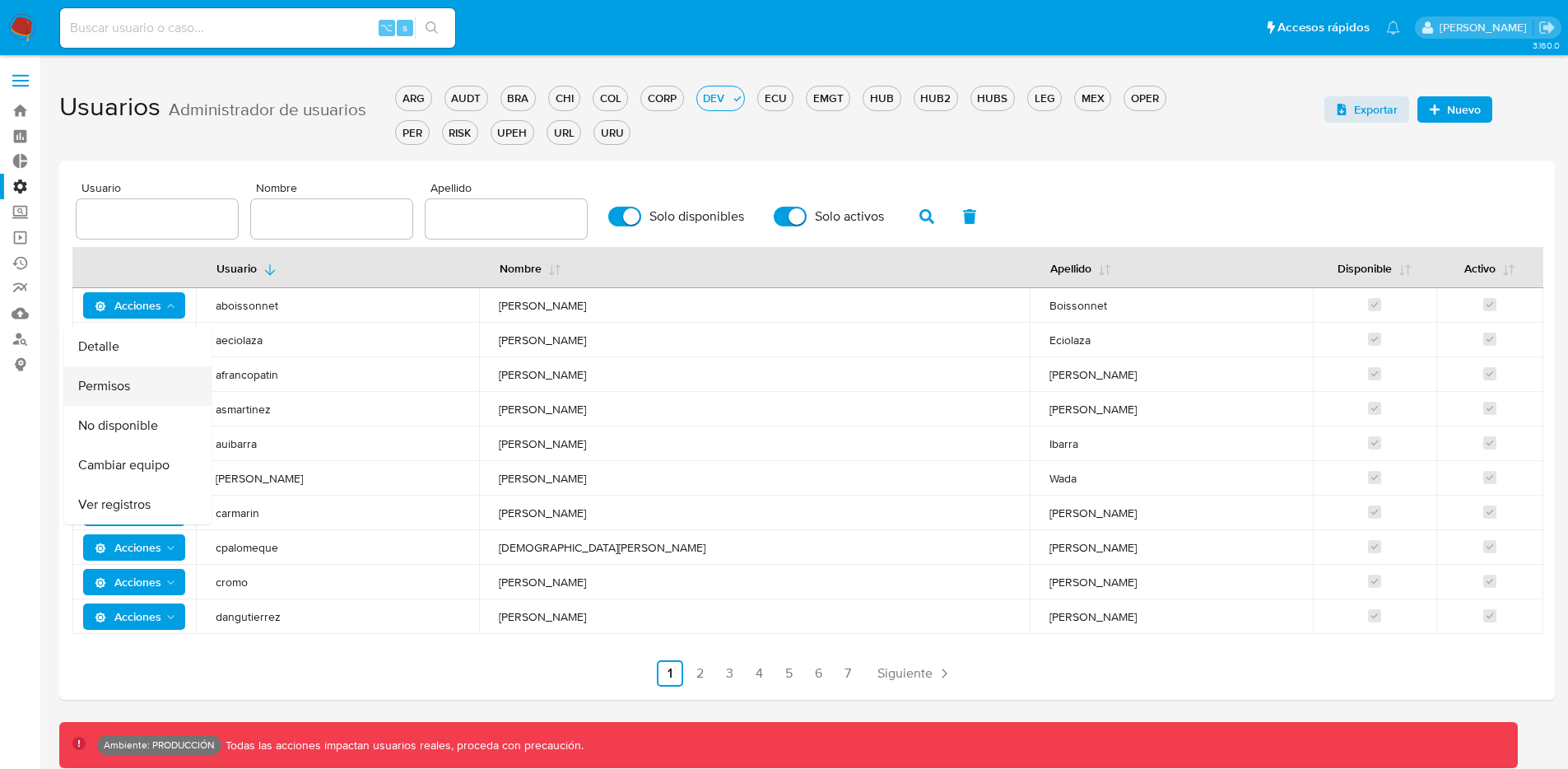
click at [183, 376] on button "Permisos" at bounding box center [138, 385] width 149 height 39
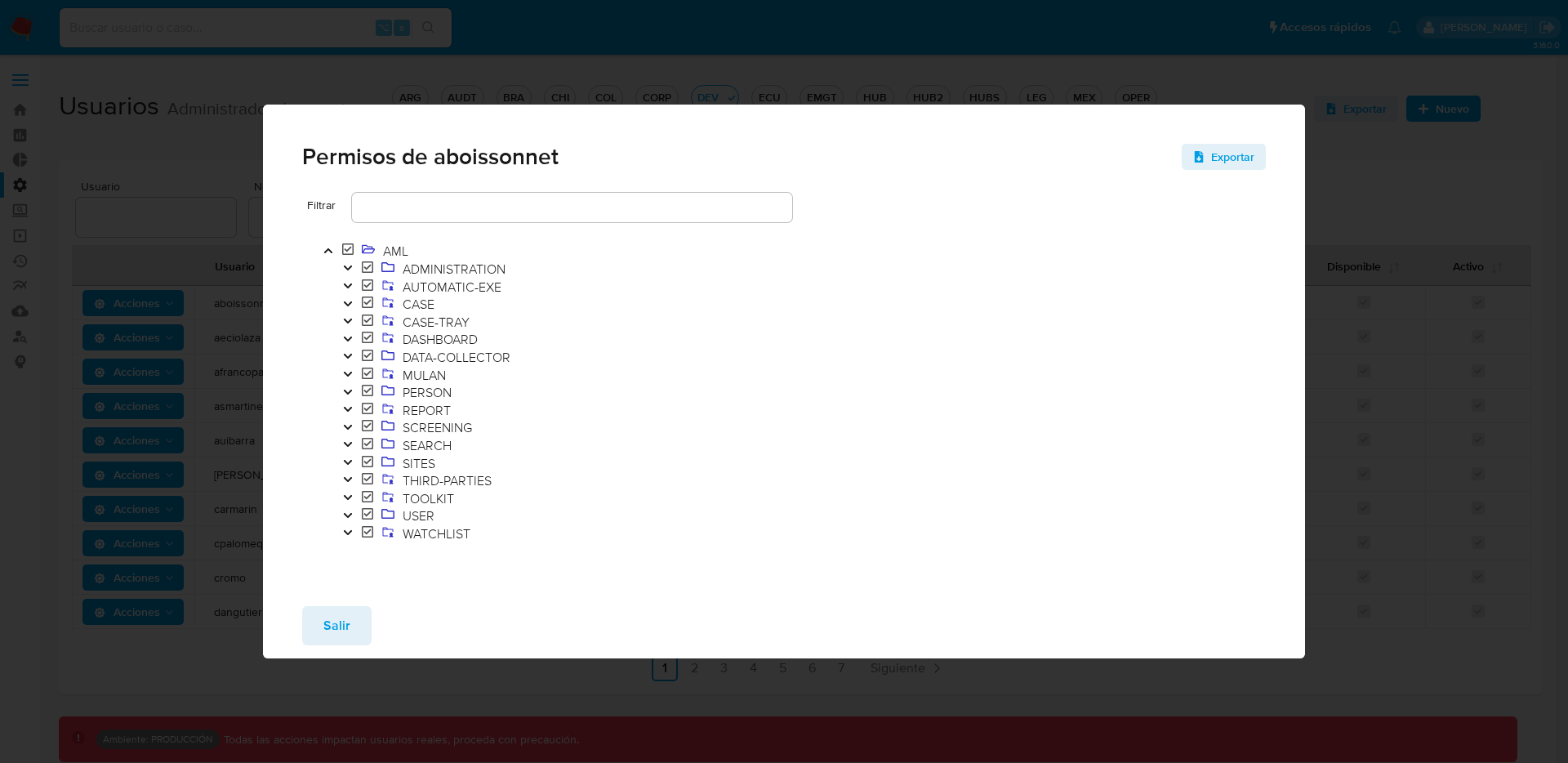
click at [334, 645] on div "Salir" at bounding box center [784, 626] width 1043 height 65
click at [335, 635] on span "Salir" at bounding box center [337, 626] width 27 height 36
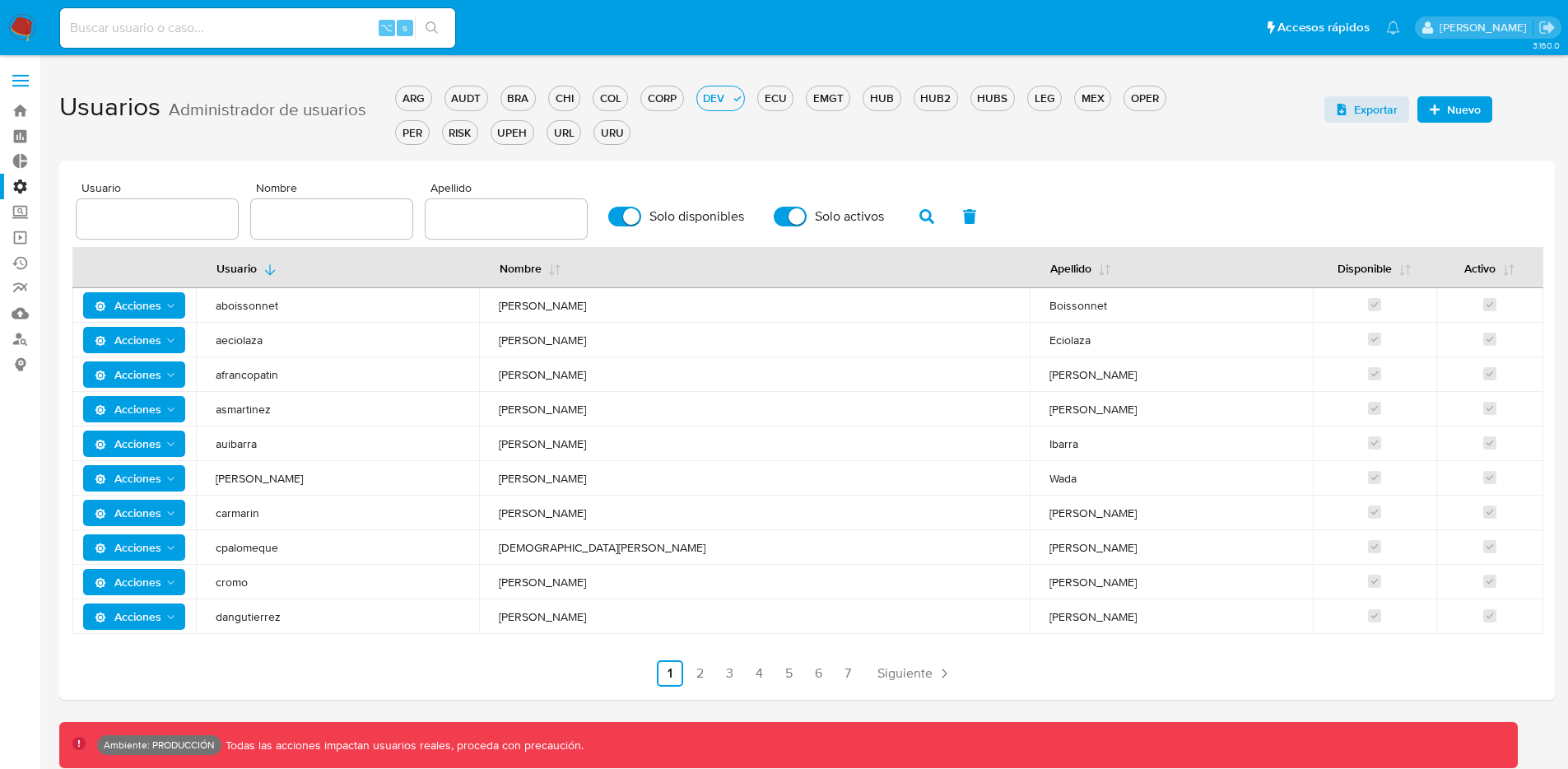
click at [16, 87] on label at bounding box center [20, 81] width 41 height 35
click at [0, 0] on input "checkbox" at bounding box center [0, 0] width 0 height 0
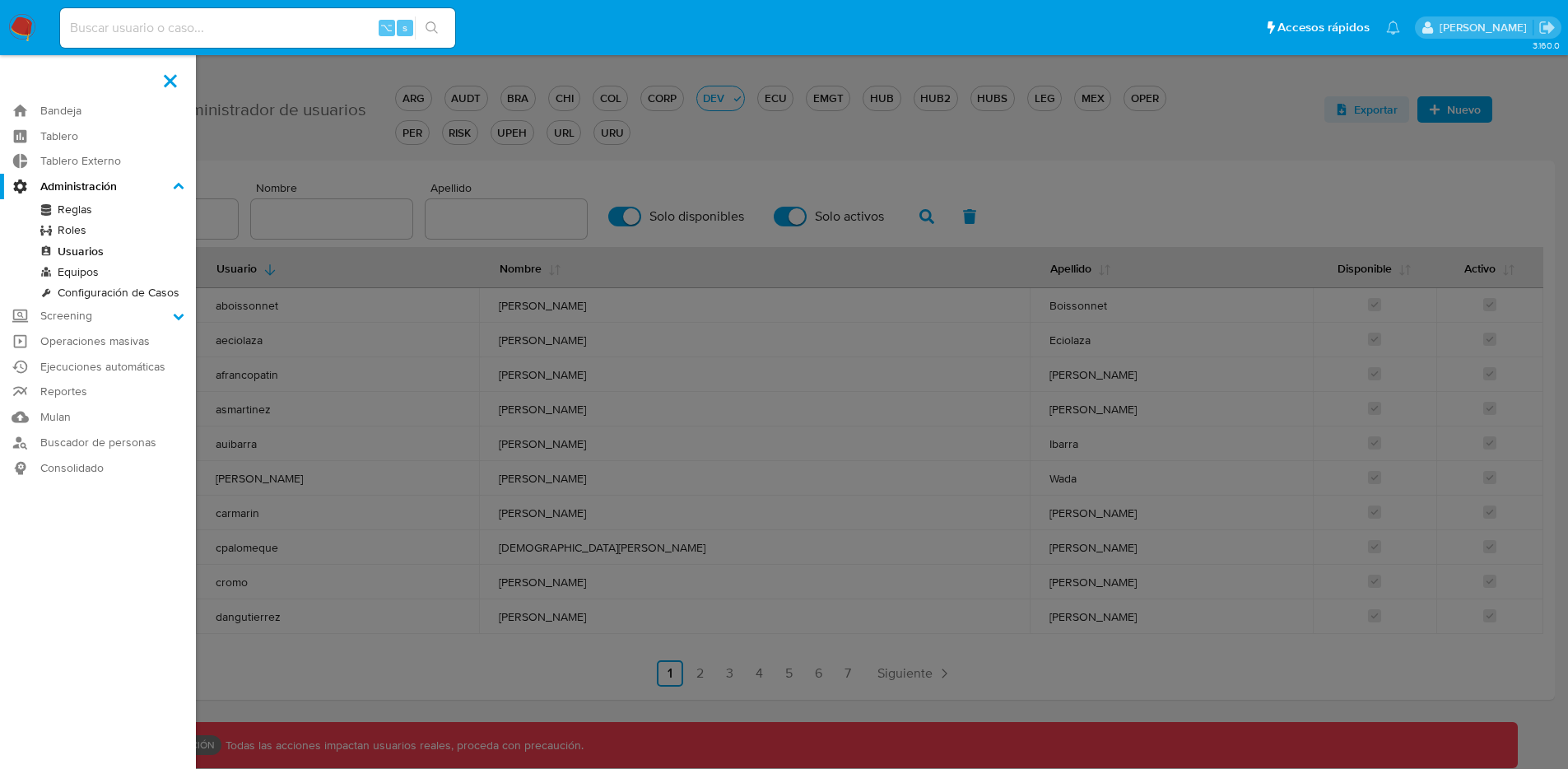
click at [294, 330] on label at bounding box center [784, 384] width 1568 height 769
click at [0, 0] on input "checkbox" at bounding box center [0, 0] width 0 height 0
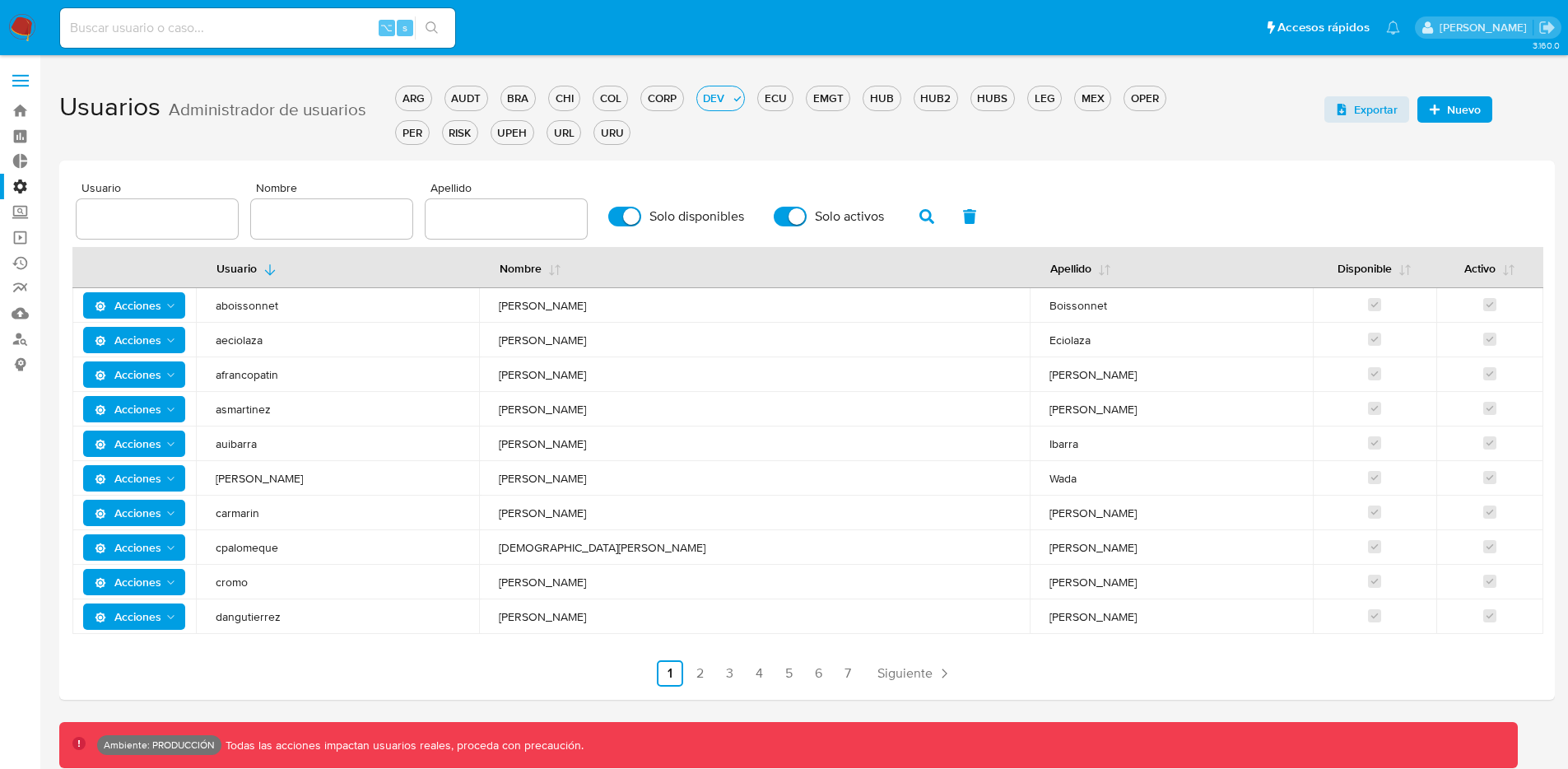
click at [15, 74] on span at bounding box center [21, 75] width 16 height 3
click at [0, 0] on input "checkbox" at bounding box center [0, 0] width 0 height 0
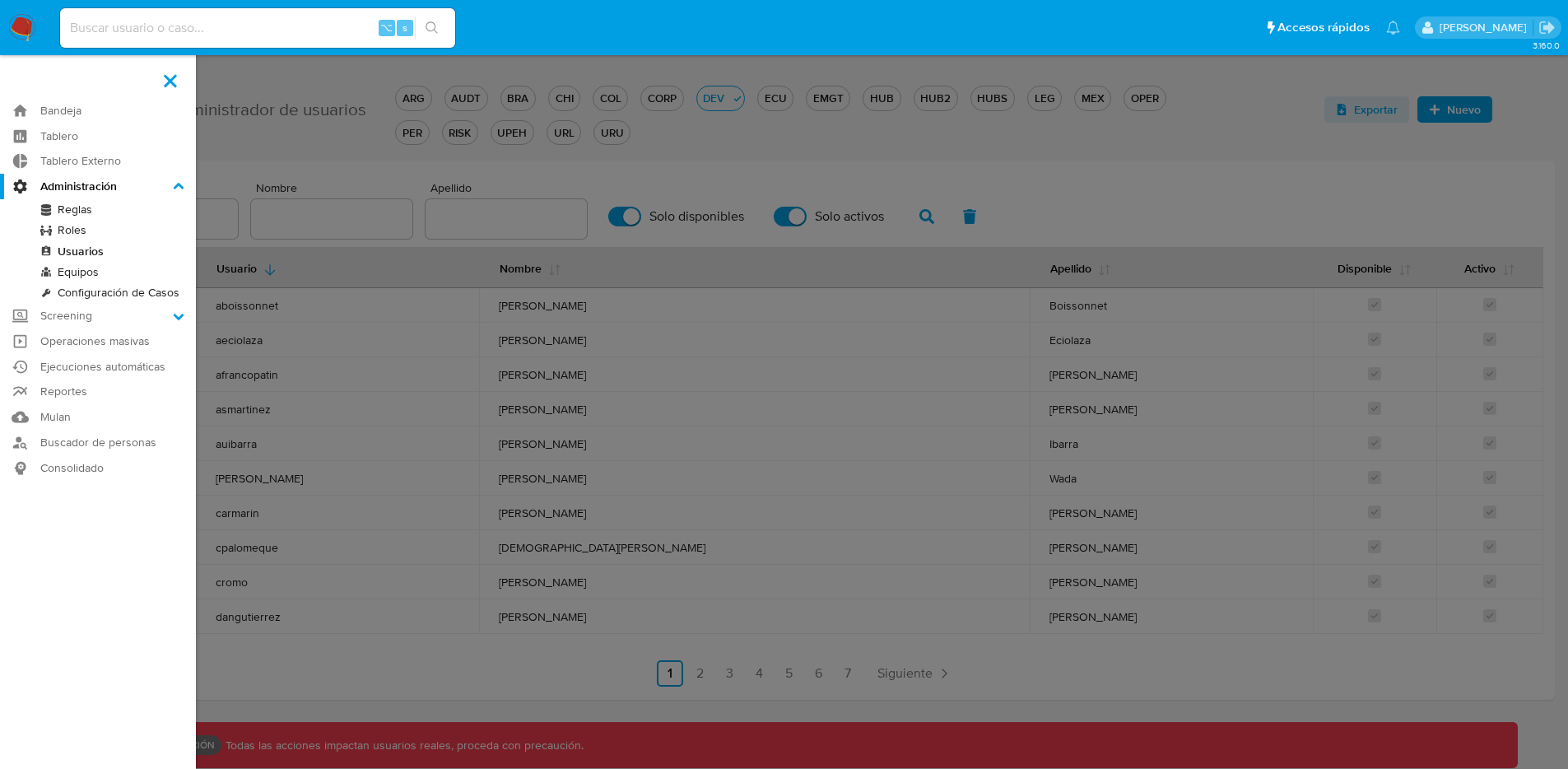
click at [288, 512] on label at bounding box center [784, 384] width 1568 height 769
click at [0, 0] on input "checkbox" at bounding box center [0, 0] width 0 height 0
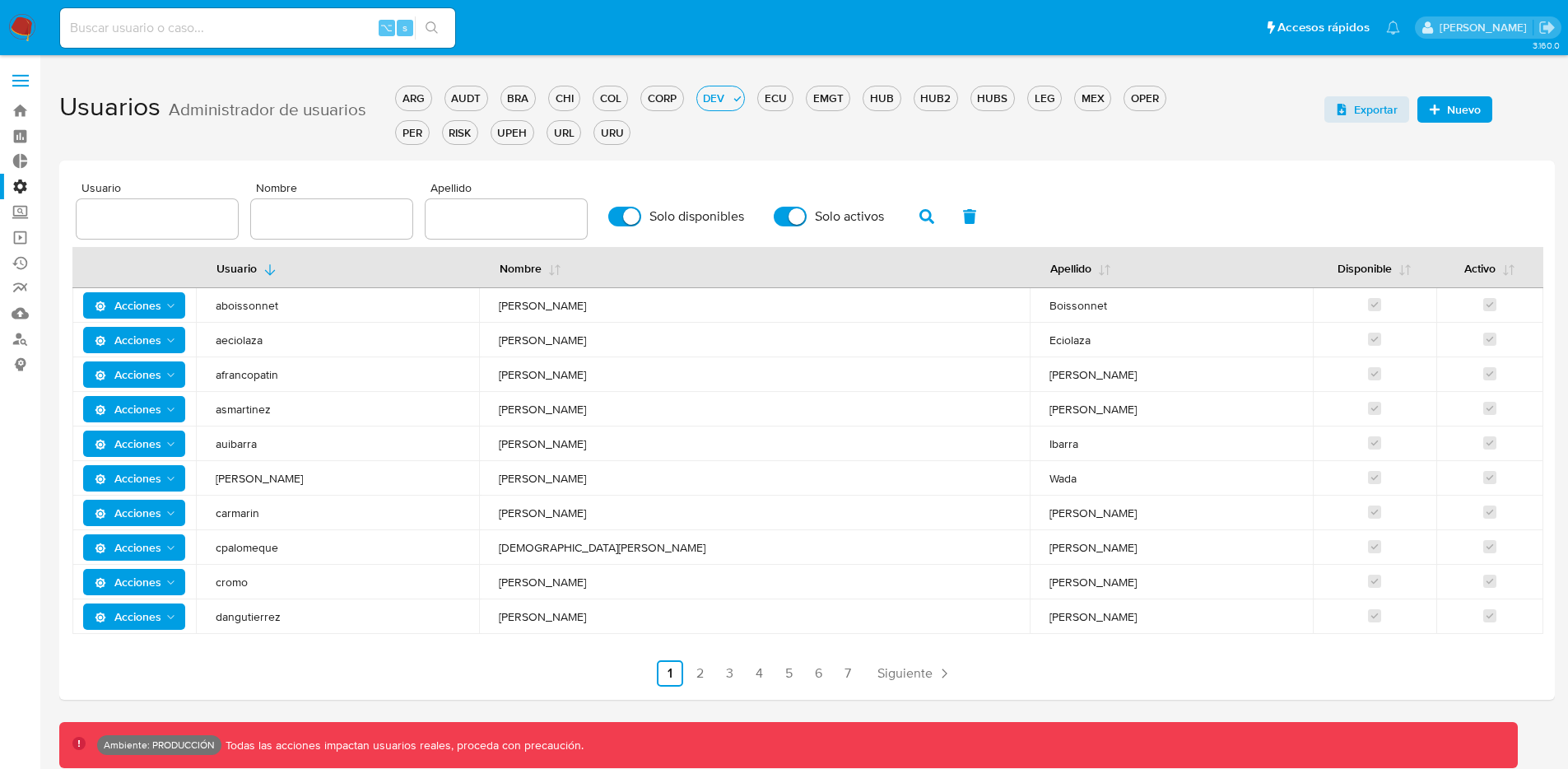
click at [144, 305] on span "Acciones" at bounding box center [128, 305] width 67 height 26
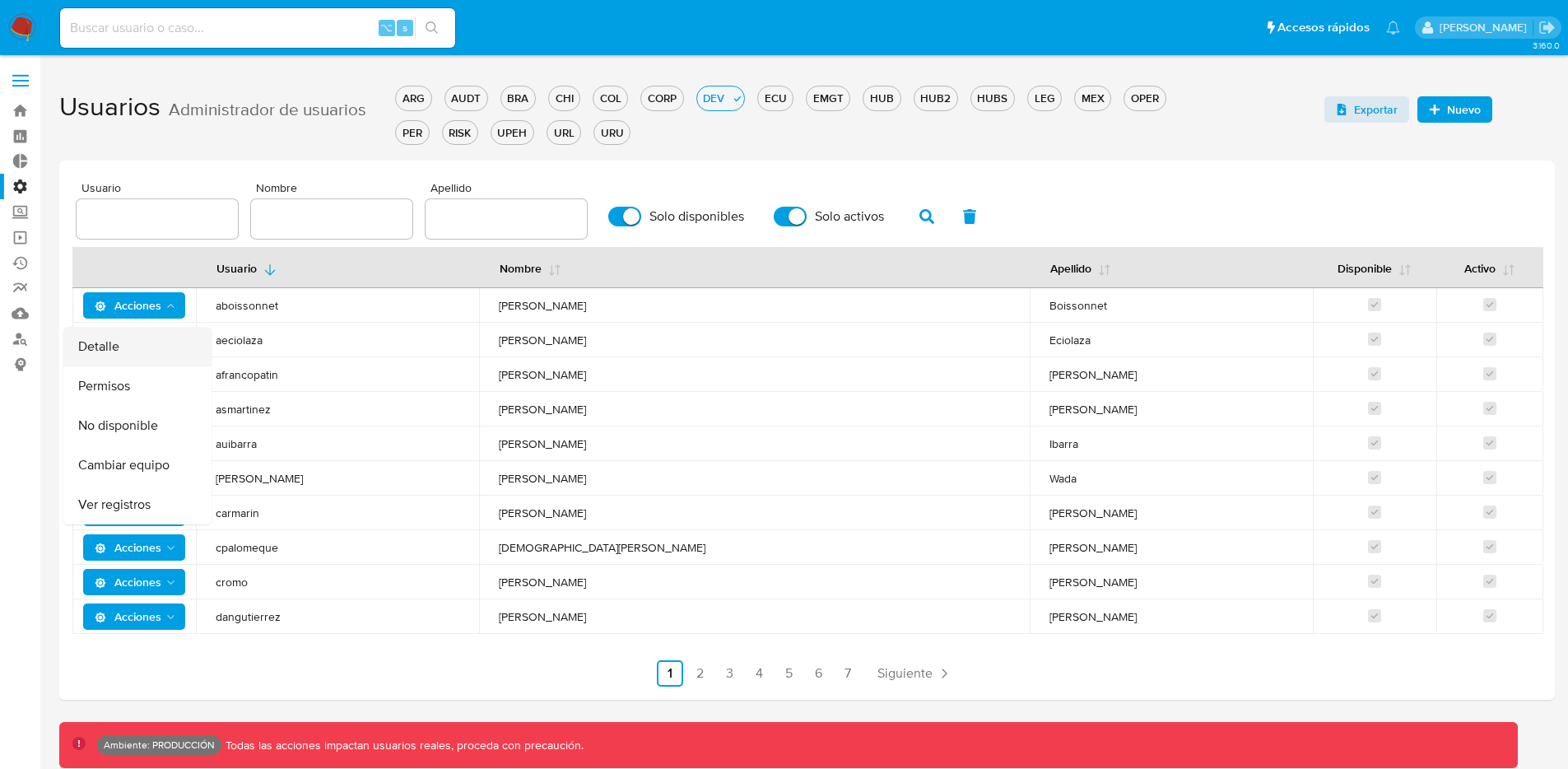
click at [138, 359] on button "Detalle" at bounding box center [138, 346] width 149 height 39
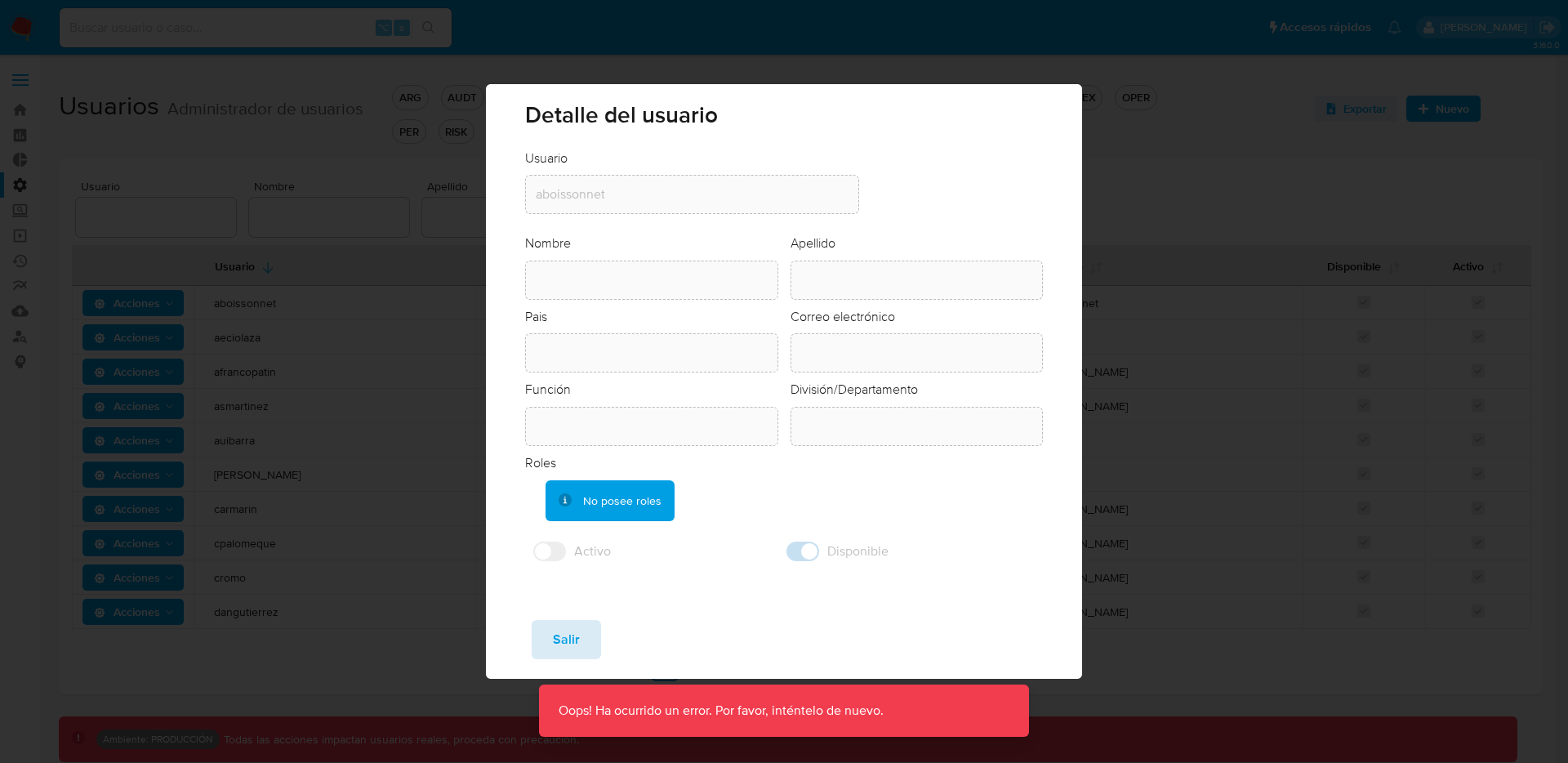
click at [578, 636] on span "Salir" at bounding box center [567, 639] width 27 height 36
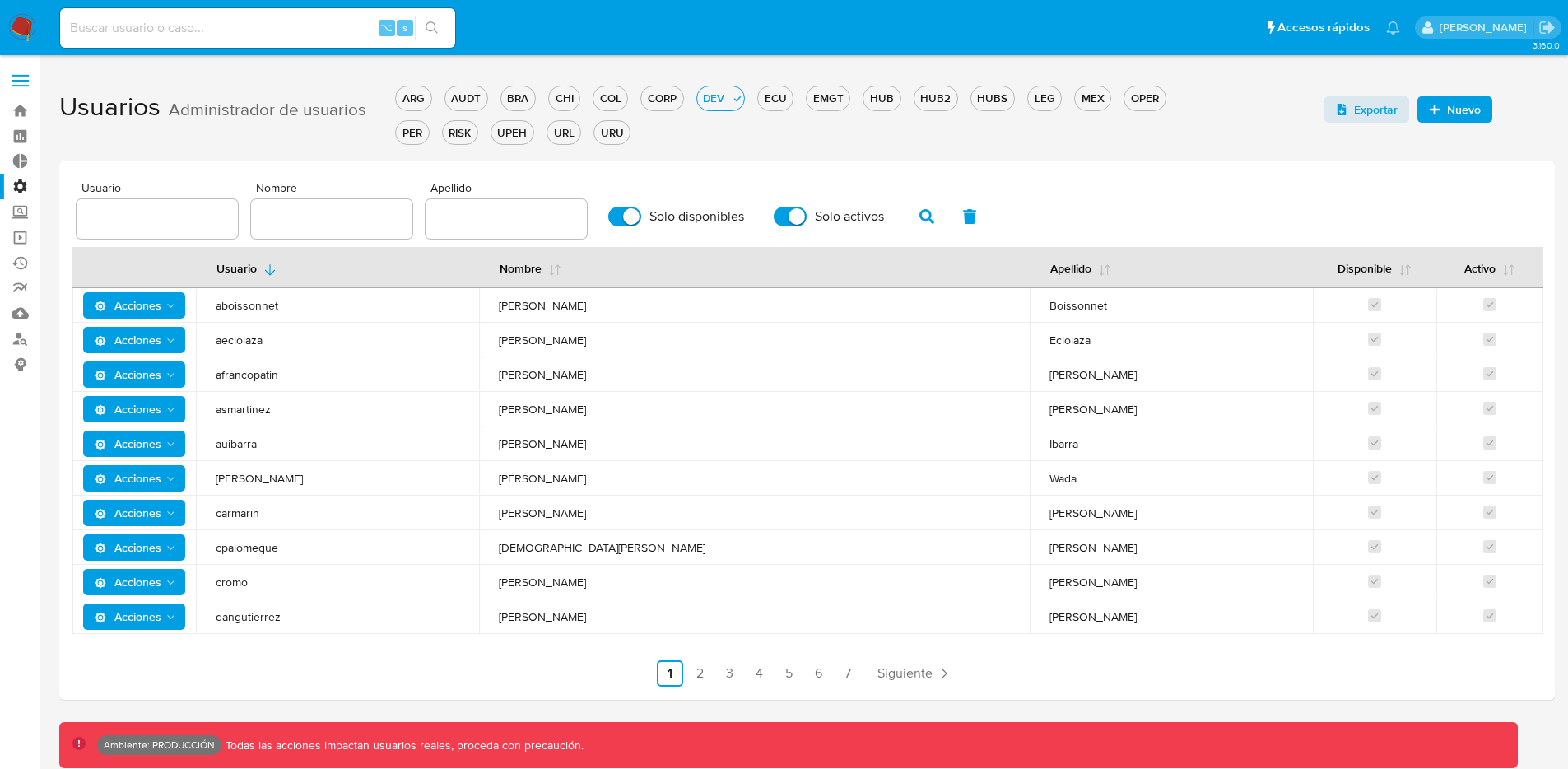
click at [167, 309] on icon "Acciones" at bounding box center [171, 306] width 13 height 13
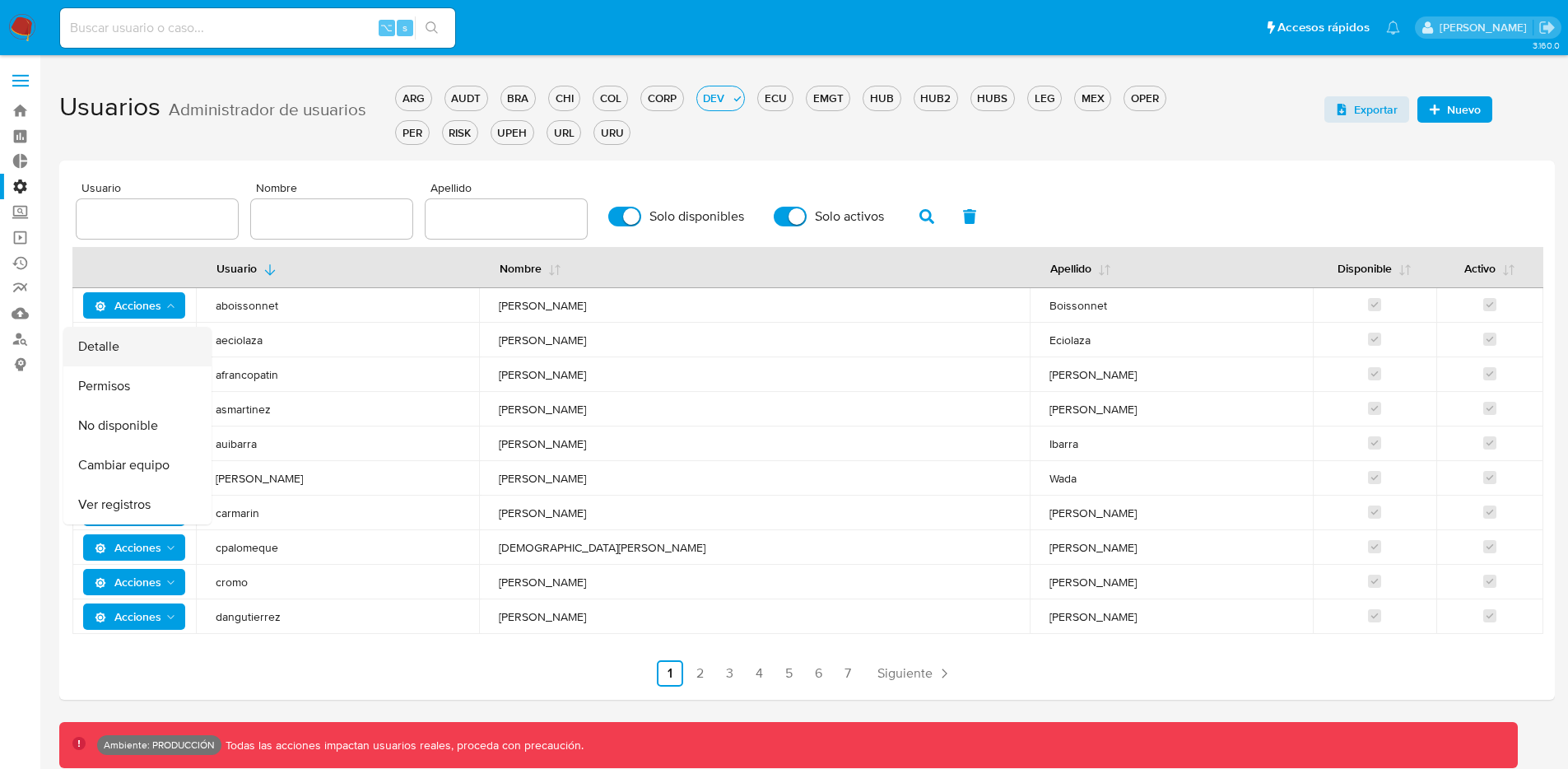
click at [167, 334] on button "Detalle" at bounding box center [138, 346] width 149 height 39
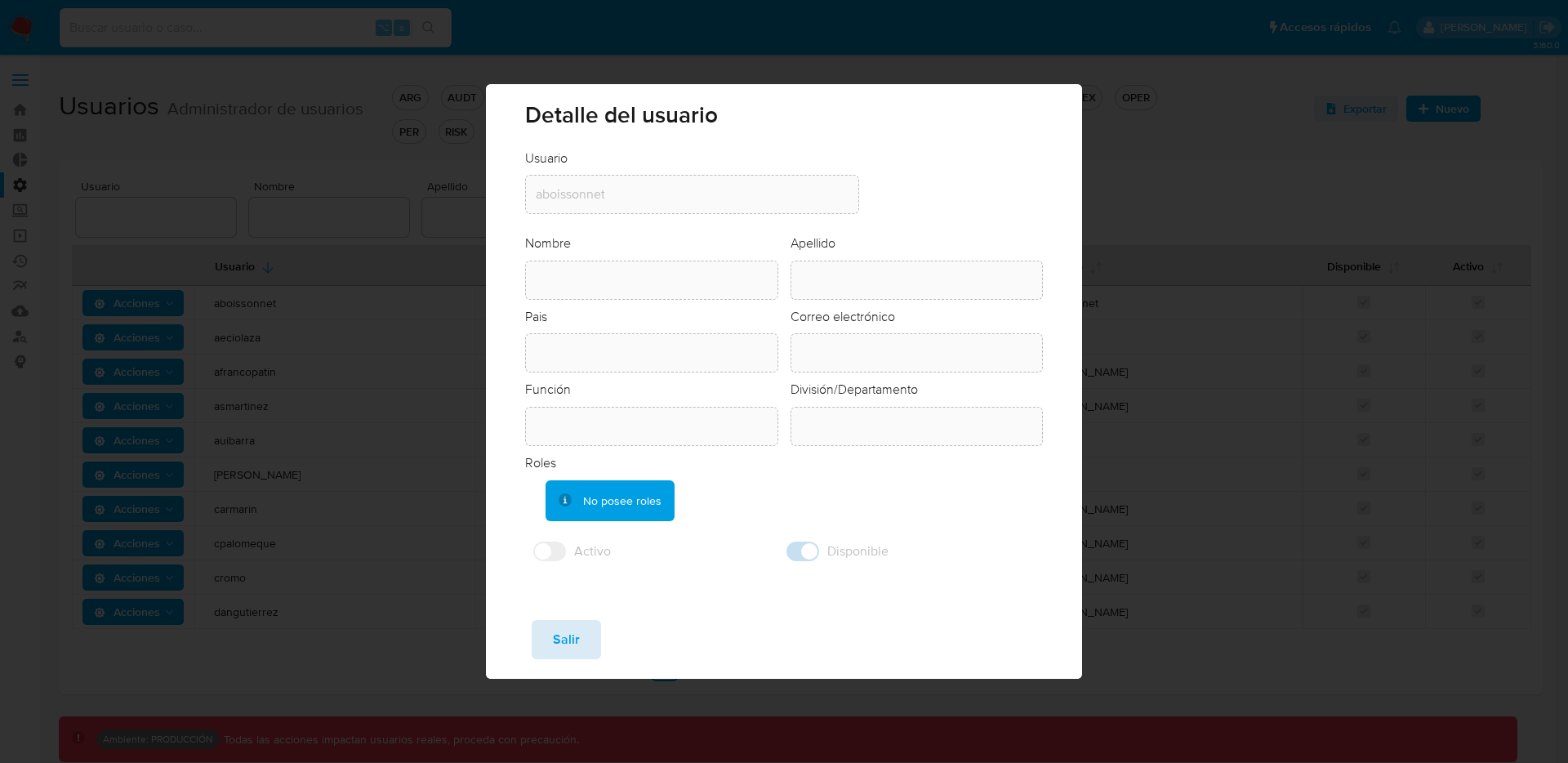
click at [579, 629] on button "Salir" at bounding box center [566, 639] width 70 height 39
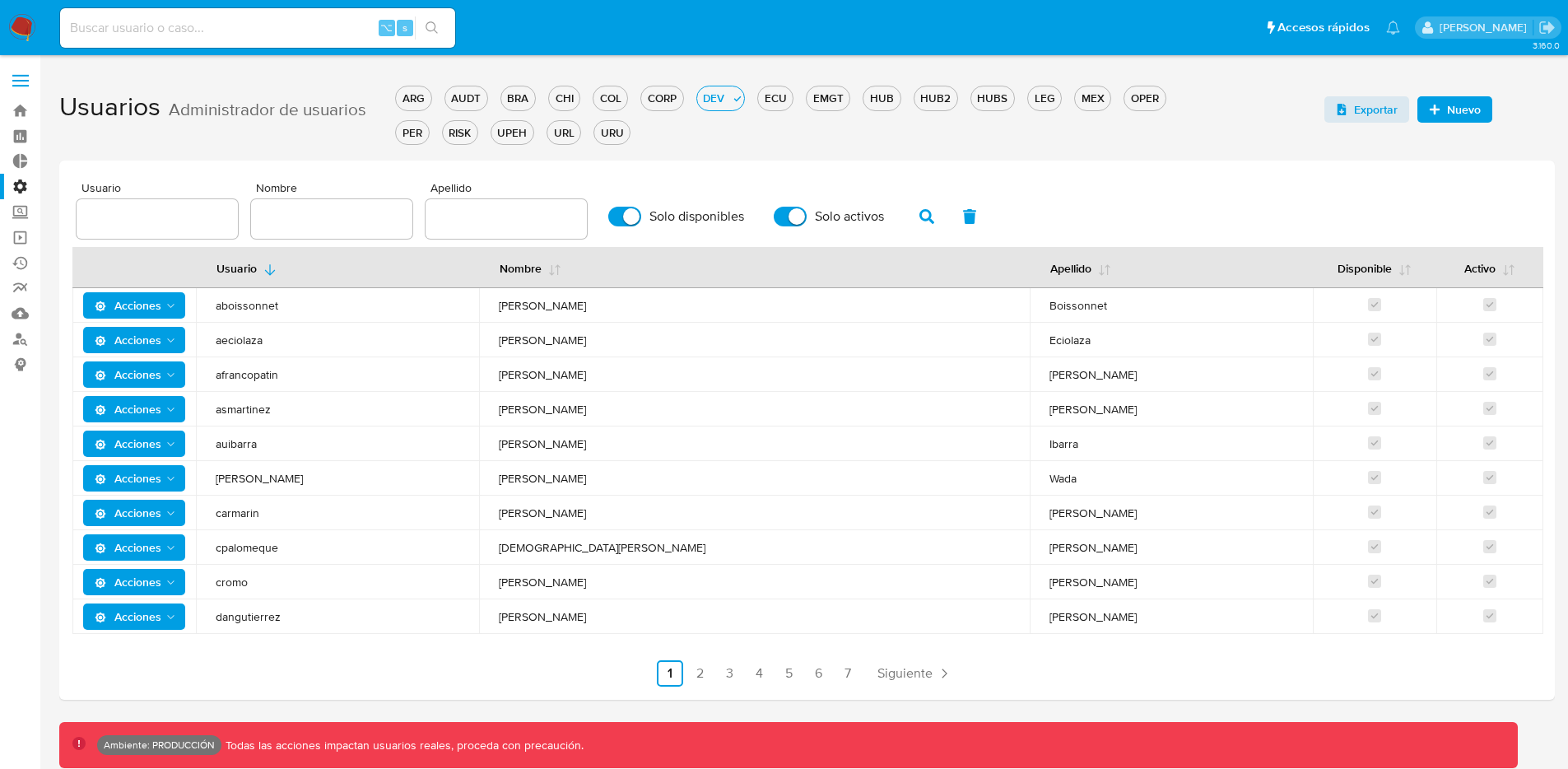
drag, startPoint x: 168, startPoint y: 314, endPoint x: 167, endPoint y: 323, distance: 9.1
click at [168, 313] on span "Acciones" at bounding box center [136, 304] width 83 height 23
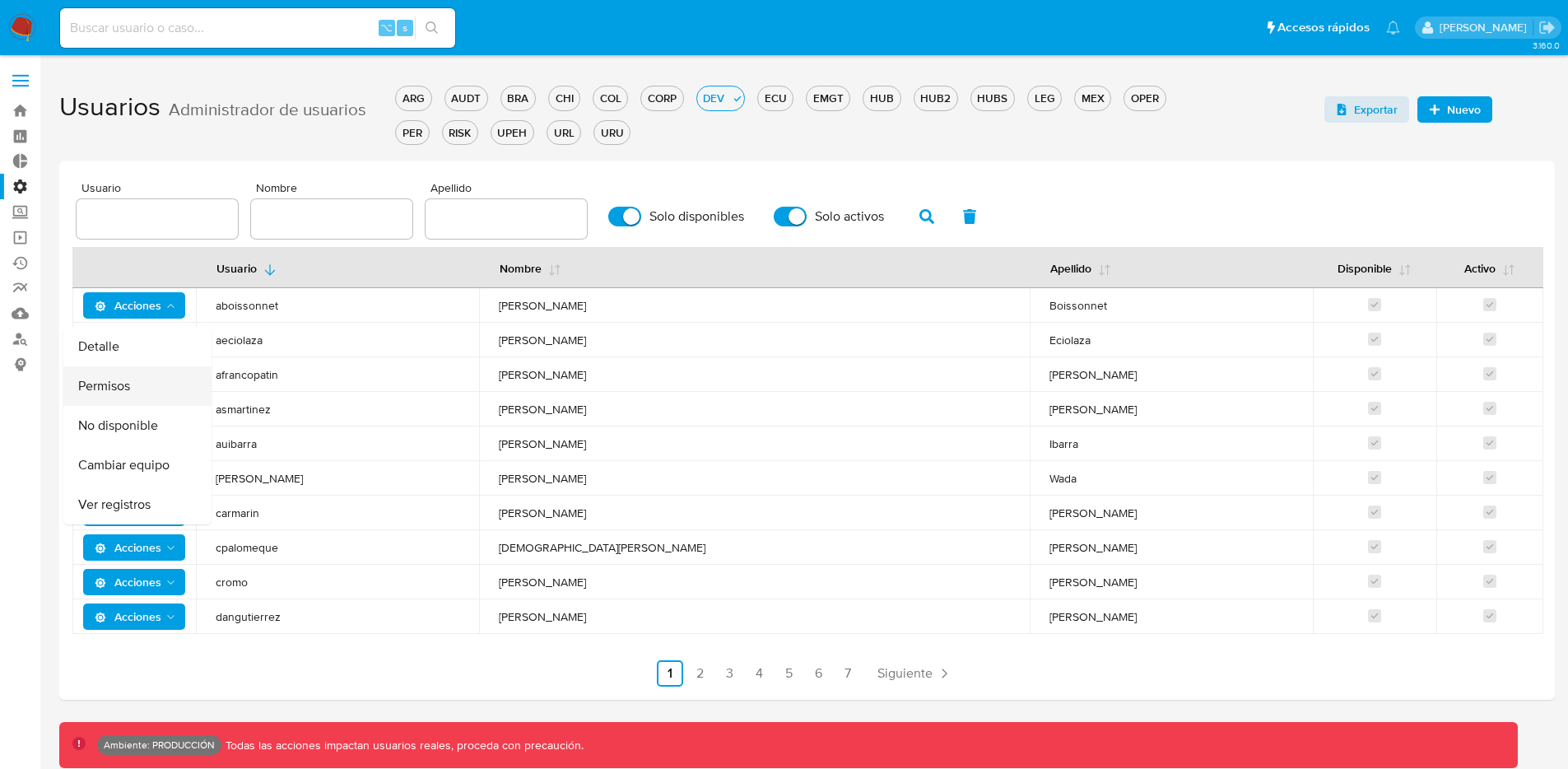
click at [145, 373] on button "Permisos" at bounding box center [138, 385] width 149 height 39
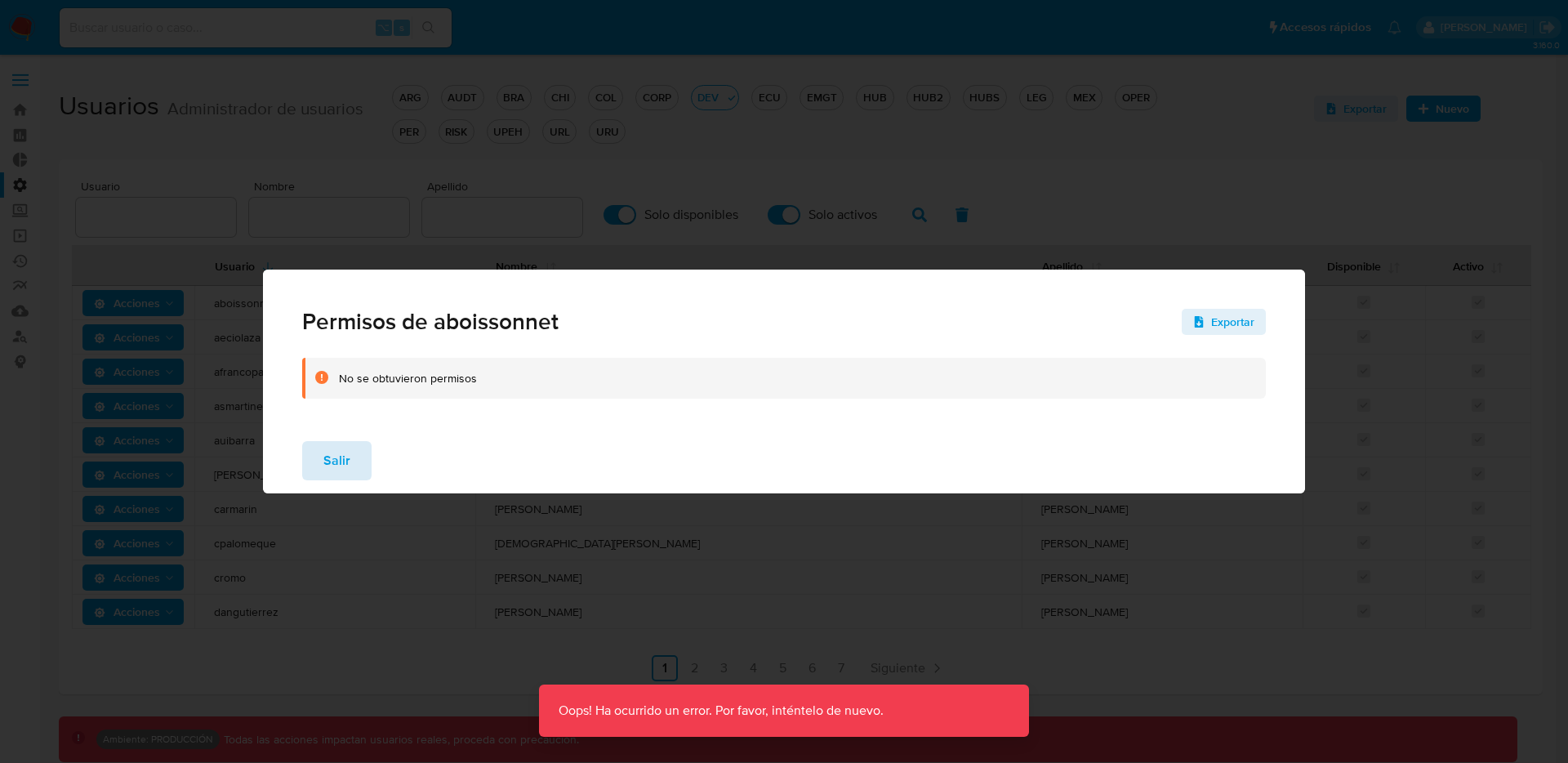
click at [320, 469] on button "Salir" at bounding box center [336, 460] width 70 height 39
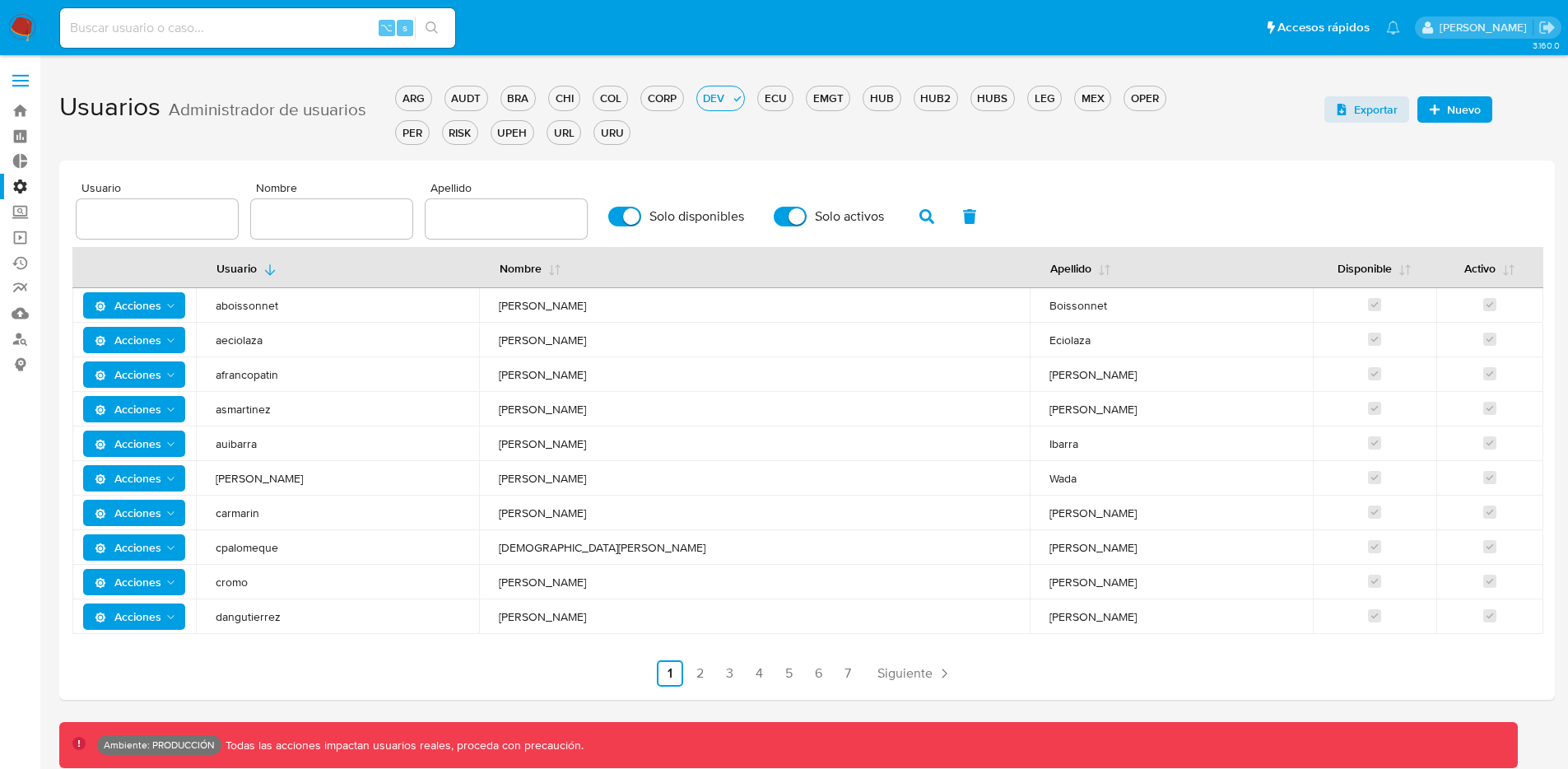
click at [13, 87] on span at bounding box center [21, 86] width 16 height 3
click at [0, 0] on input "checkbox" at bounding box center [0, 0] width 0 height 0
